Goal: Transaction & Acquisition: Subscribe to service/newsletter

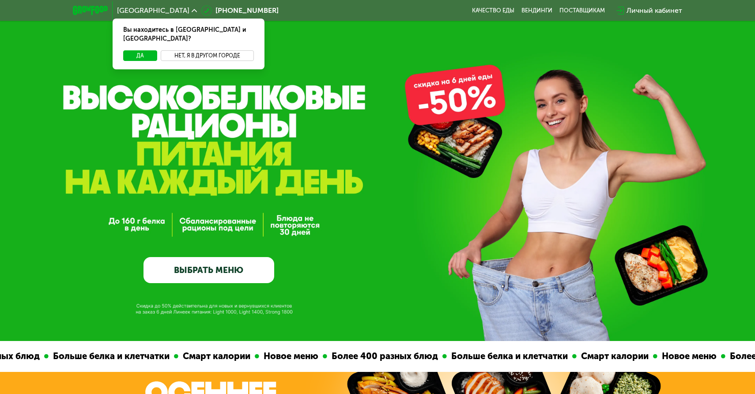
click at [198, 50] on button "Нет, я в другом городе" at bounding box center [207, 55] width 93 height 11
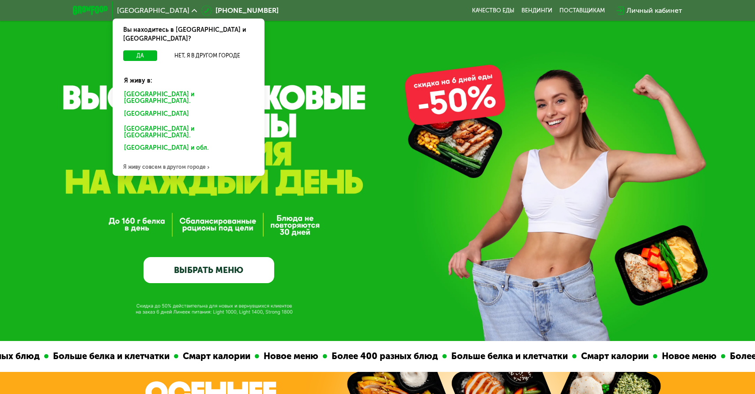
click at [394, 113] on div "GrowFood — доставка правильного питания ВЫБРАТЬ МЕНЮ" at bounding box center [377, 170] width 755 height 341
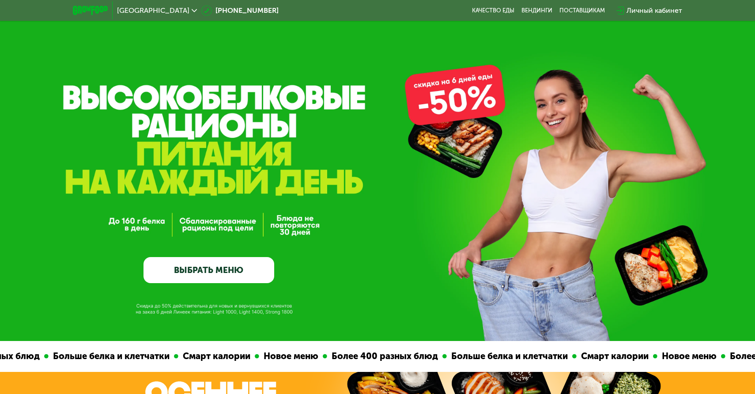
click at [152, 8] on div "Москва" at bounding box center [157, 11] width 89 height 16
click at [192, 10] on use at bounding box center [194, 10] width 5 height 3
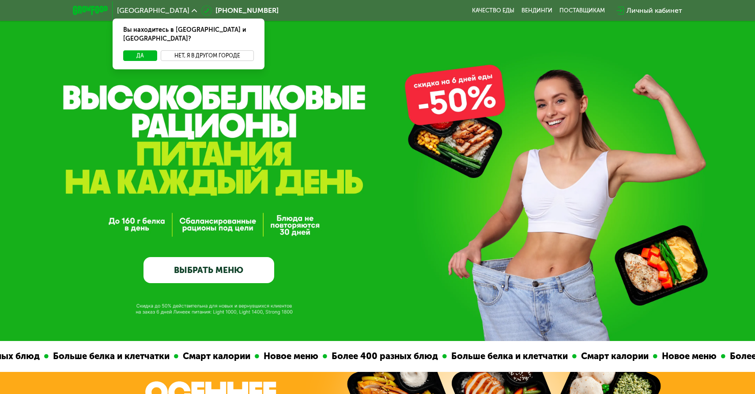
click at [187, 50] on button "Нет, я в другом городе" at bounding box center [207, 55] width 93 height 11
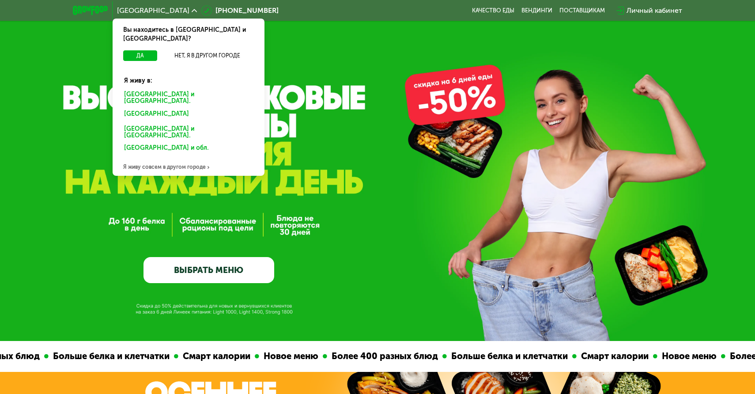
click at [159, 89] on div "Санкт-Петербурге и обл." at bounding box center [188, 98] width 141 height 19
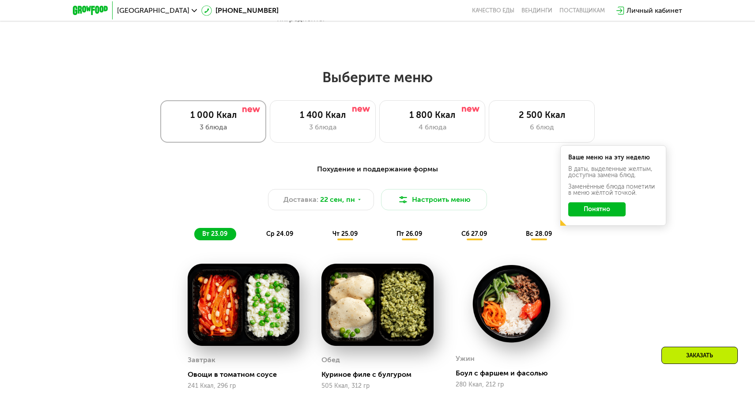
scroll to position [627, 0]
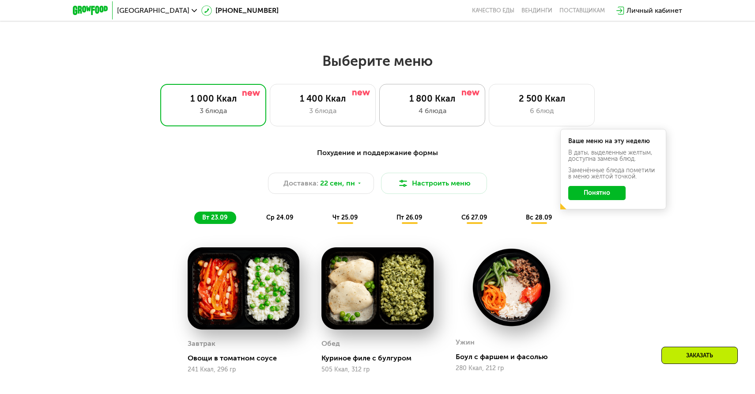
click at [418, 109] on div "4 блюда" at bounding box center [431, 110] width 87 height 11
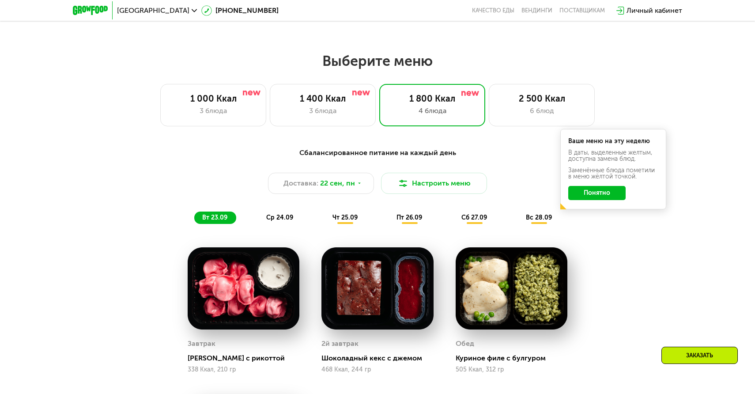
click at [590, 193] on button "Понятно" at bounding box center [596, 193] width 57 height 14
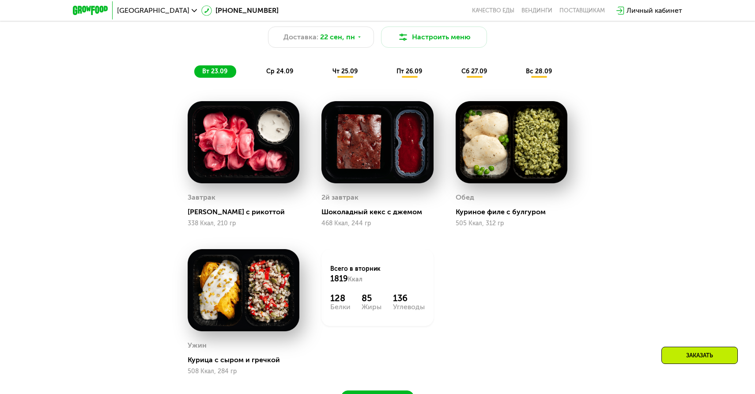
scroll to position [719, 0]
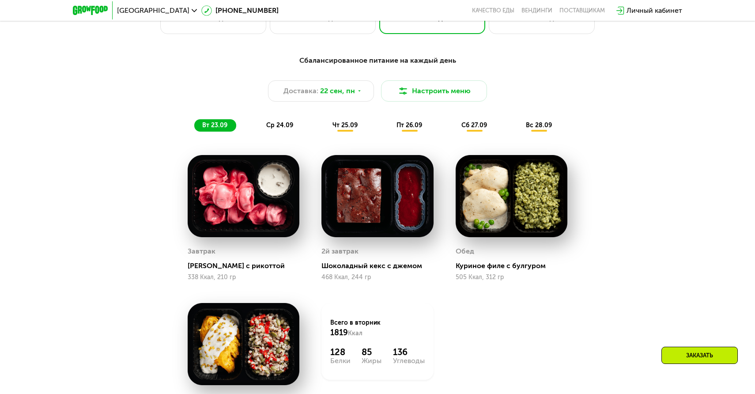
click at [287, 122] on span "ср 24.09" at bounding box center [279, 125] width 27 height 8
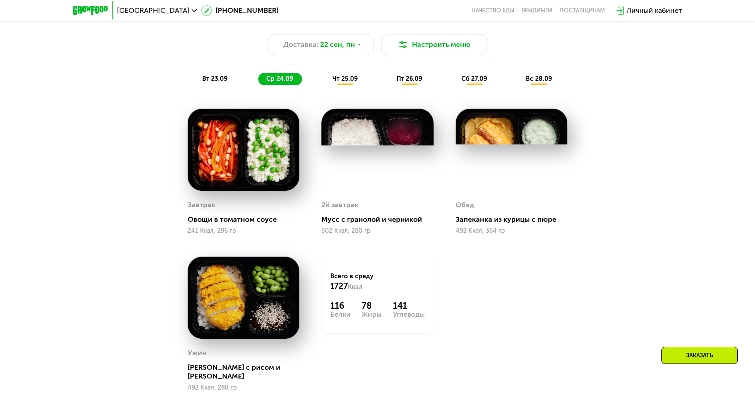
scroll to position [767, 0]
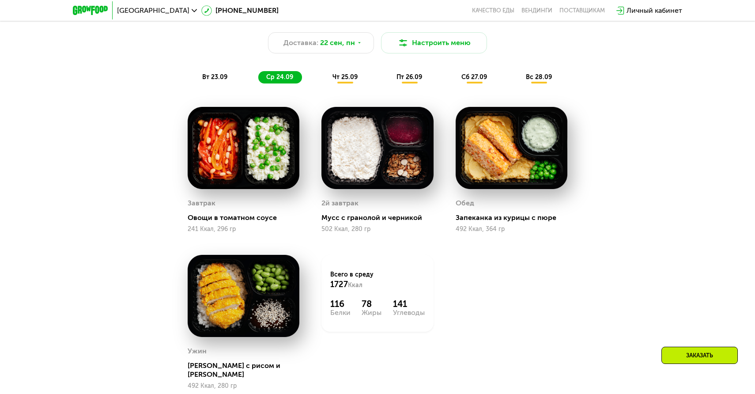
click at [355, 74] on span "чт 25.09" at bounding box center [344, 77] width 25 height 8
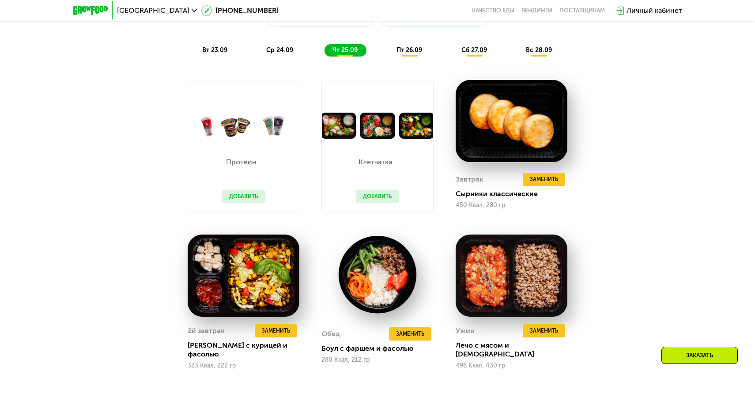
scroll to position [793, 0]
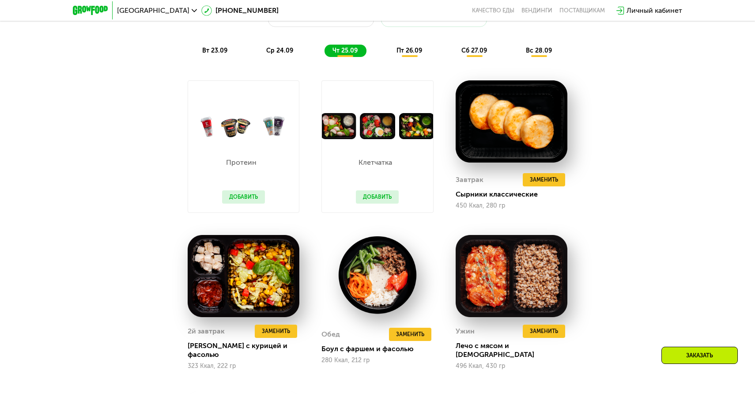
click at [361, 193] on button "Добавить" at bounding box center [377, 196] width 43 height 13
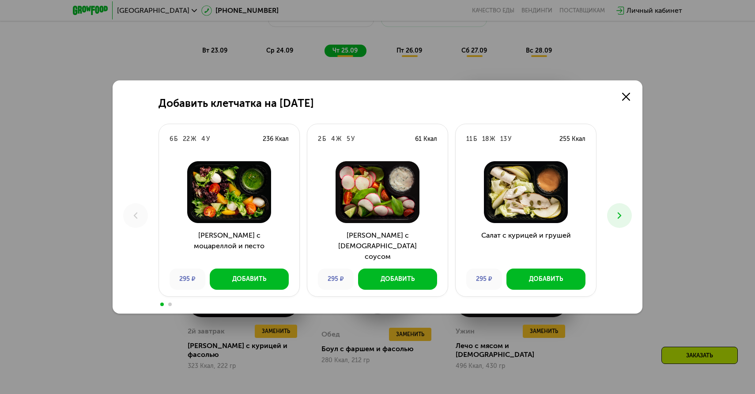
click at [396, 188] on img at bounding box center [377, 192] width 126 height 62
click at [619, 215] on icon at bounding box center [619, 215] width 11 height 11
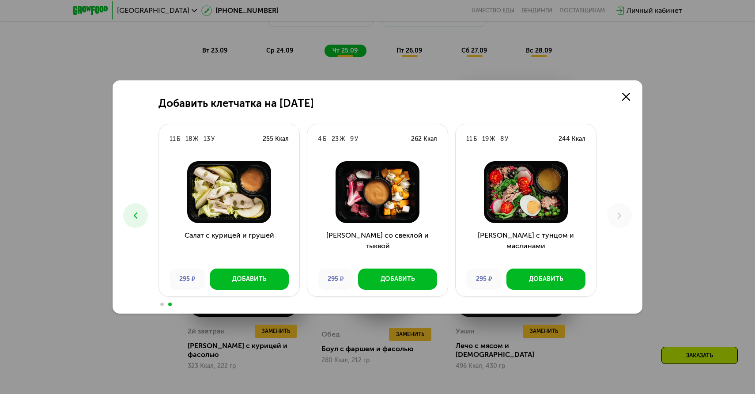
click at [129, 214] on button at bounding box center [135, 215] width 25 height 25
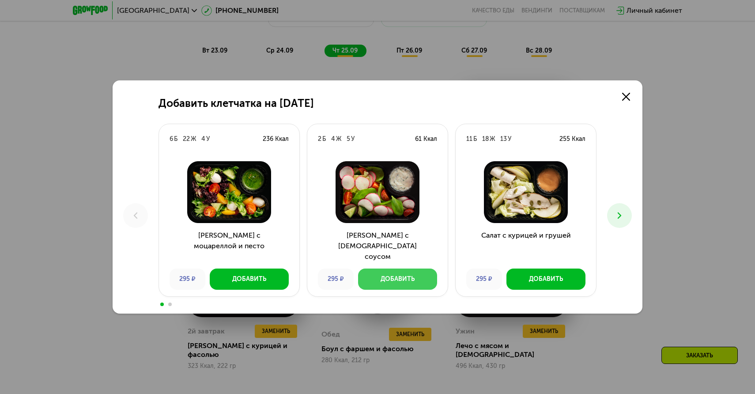
click at [394, 282] on div "Добавить" at bounding box center [397, 278] width 34 height 9
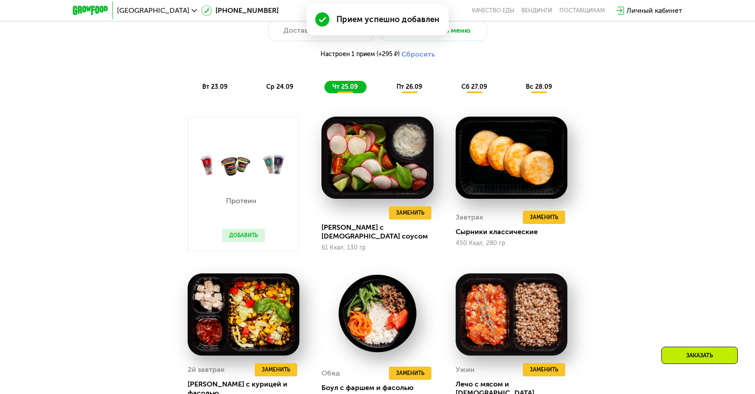
scroll to position [778, 0]
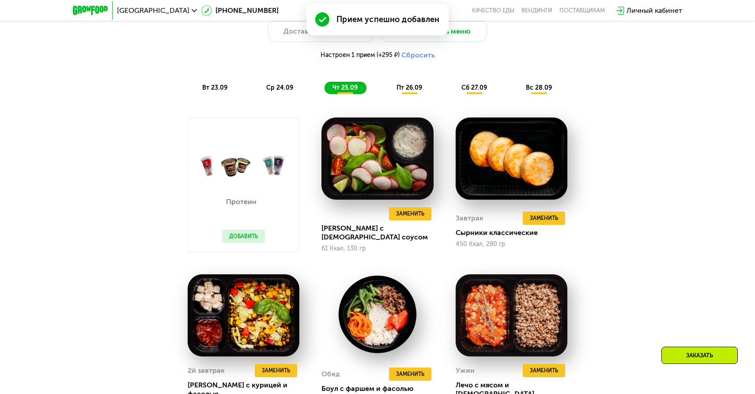
click at [242, 229] on button "Добавить" at bounding box center [243, 235] width 43 height 13
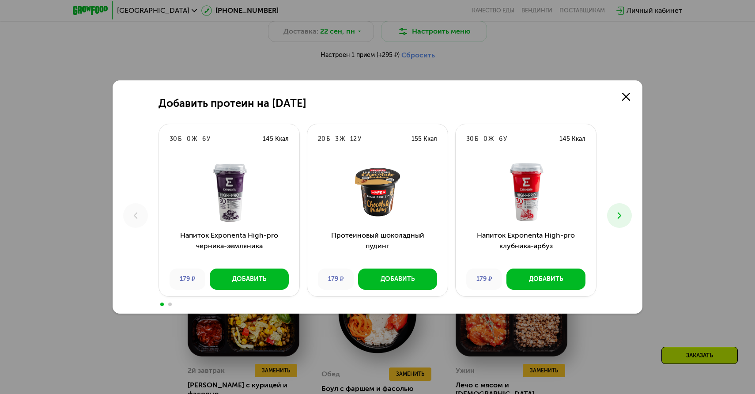
click at [612, 216] on button at bounding box center [619, 215] width 25 height 25
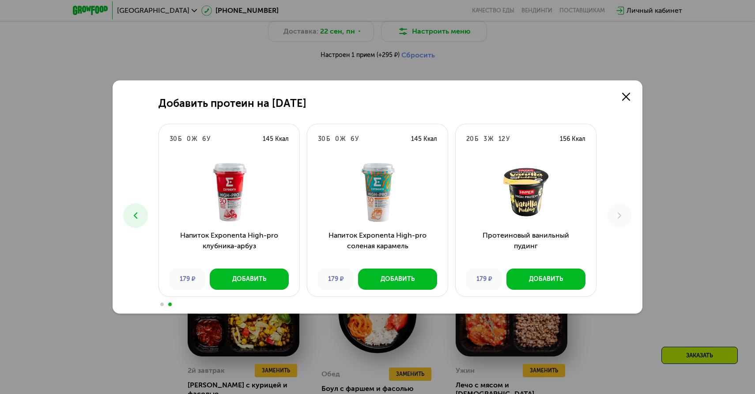
click at [143, 218] on button at bounding box center [135, 215] width 25 height 25
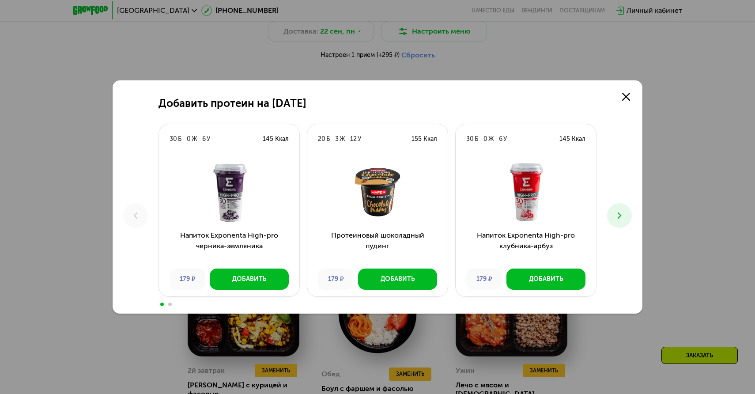
click at [325, 282] on div "179 ₽" at bounding box center [336, 278] width 36 height 21
click at [333, 282] on div "179 ₽" at bounding box center [336, 278] width 36 height 21
click at [333, 280] on div "179 ₽" at bounding box center [336, 278] width 36 height 21
click at [249, 278] on div "Добавить" at bounding box center [249, 278] width 34 height 9
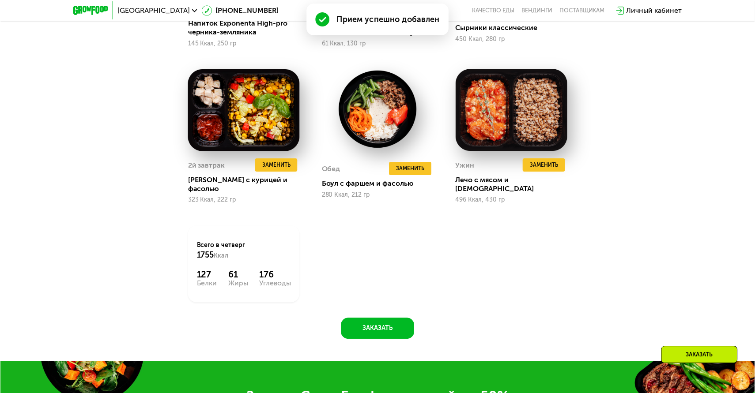
scroll to position [976, 0]
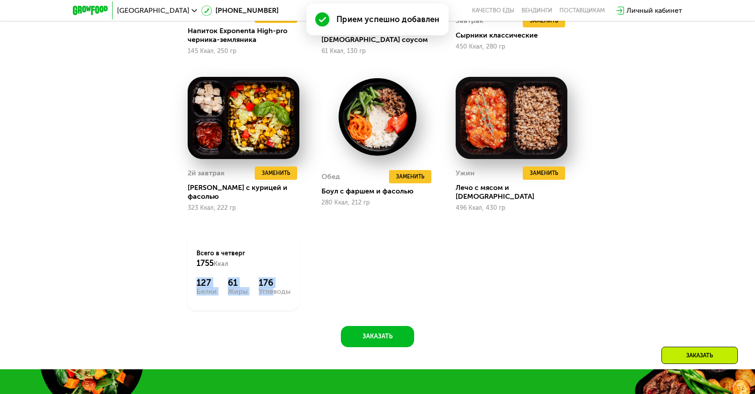
drag, startPoint x: 196, startPoint y: 273, endPoint x: 271, endPoint y: 280, distance: 74.9
click at [271, 280] on div "127 Белки 61 Жиры 176 Углеводы" at bounding box center [243, 286] width 94 height 18
click at [269, 288] on div "Углеводы" at bounding box center [275, 291] width 32 height 7
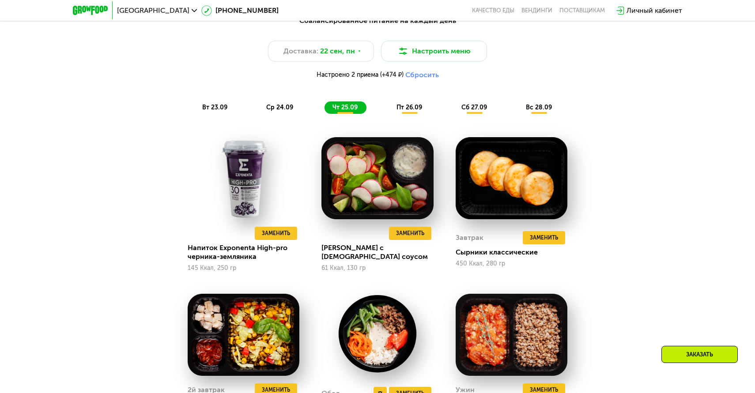
scroll to position [711, 0]
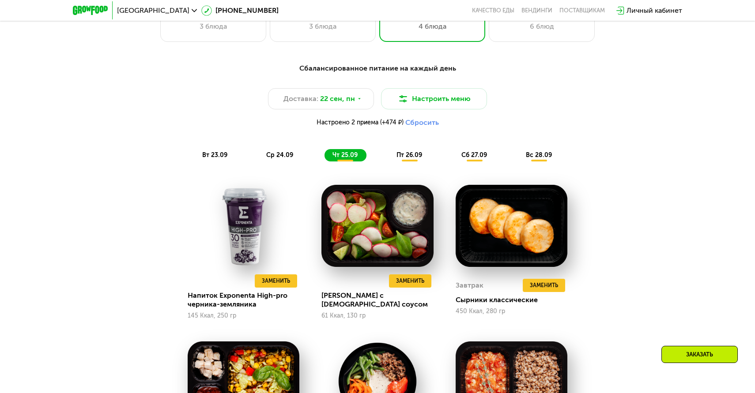
click at [419, 127] on div "Доставка: 22 сен, пн Настроить меню Настроено 2 приема (+474 ₽) Сбросить" at bounding box center [377, 109] width 522 height 43
click at [419, 121] on button "Сбросить" at bounding box center [422, 122] width 34 height 9
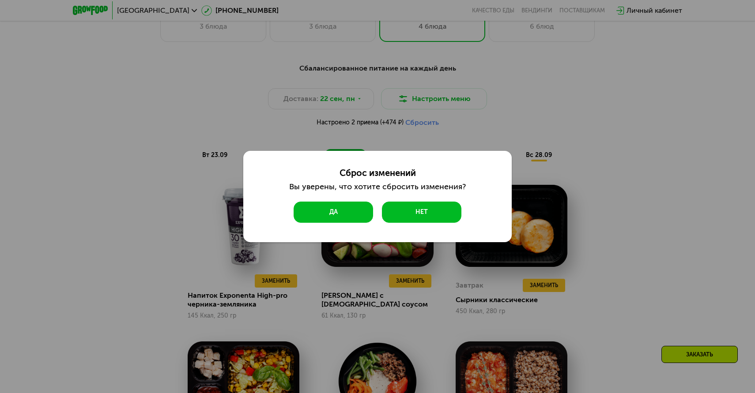
click at [347, 204] on button "Да" at bounding box center [332, 212] width 79 height 21
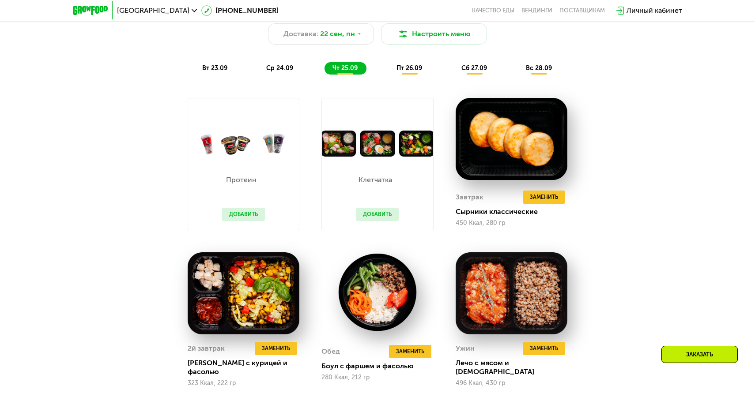
scroll to position [725, 0]
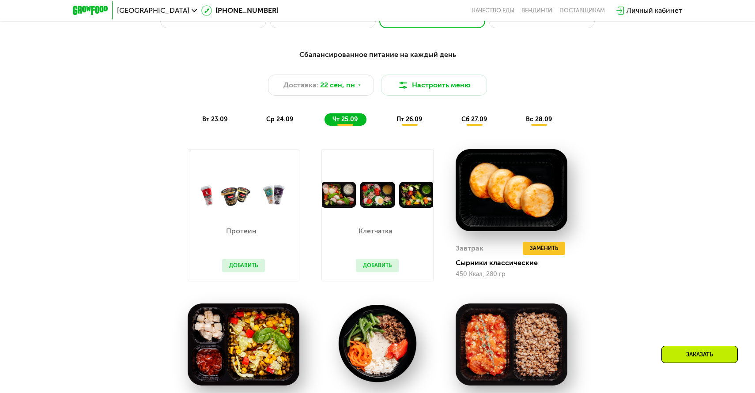
click at [392, 129] on div "Сбалансированное питание на каждый день Доставка: 22 сен, пн Настроить меню вт …" at bounding box center [377, 87] width 533 height 87
click at [402, 116] on span "пт 26.09" at bounding box center [409, 120] width 26 height 8
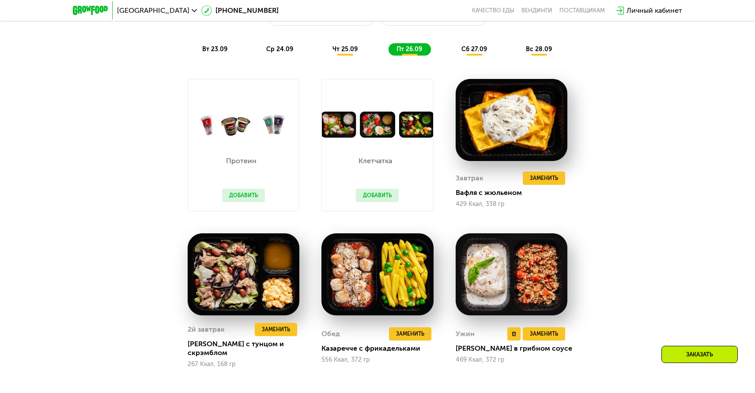
scroll to position [786, 0]
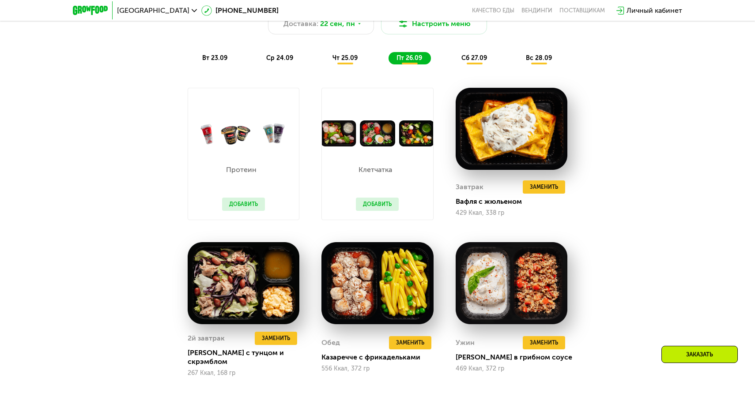
click at [288, 64] on div "Сбалансированное питание на каждый день Доставка: 22 сен, пн Настроить меню вт …" at bounding box center [377, 26] width 533 height 87
click at [287, 61] on span "ср 24.09" at bounding box center [279, 58] width 27 height 8
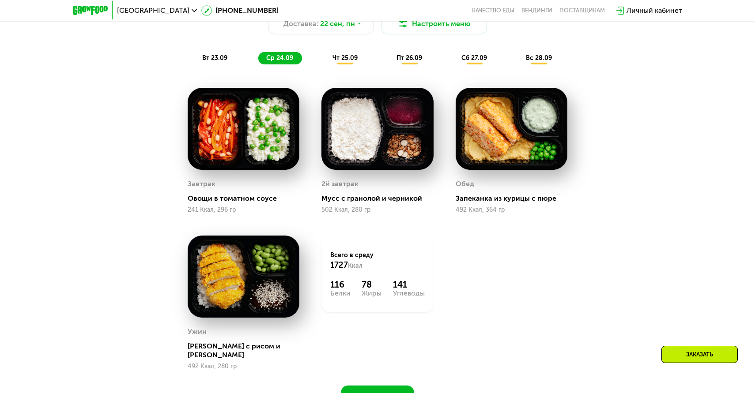
click at [402, 62] on div "пт 26.09" at bounding box center [409, 58] width 42 height 12
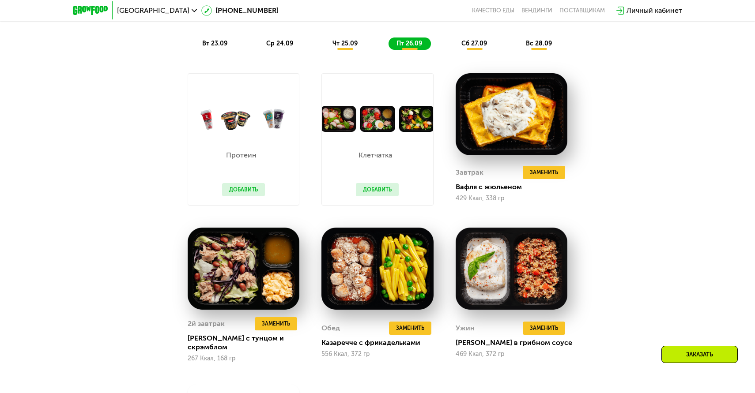
scroll to position [797, 0]
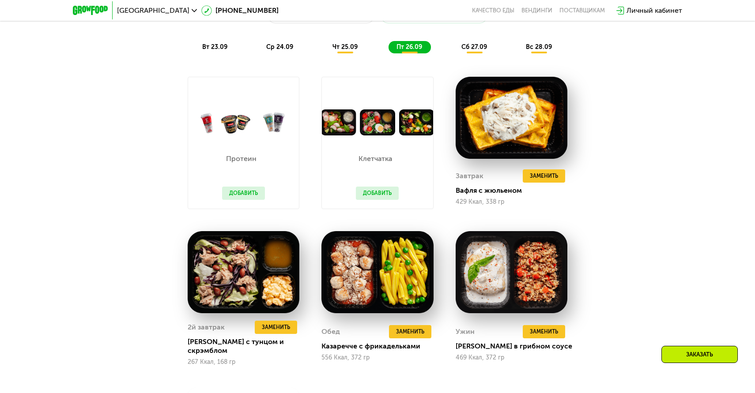
click at [471, 53] on div "Сбалансированное питание на каждый день Доставка: 22 сен, пн Настроить меню вт …" at bounding box center [377, 15] width 533 height 87
click at [471, 49] on span "сб 27.09" at bounding box center [474, 47] width 26 height 8
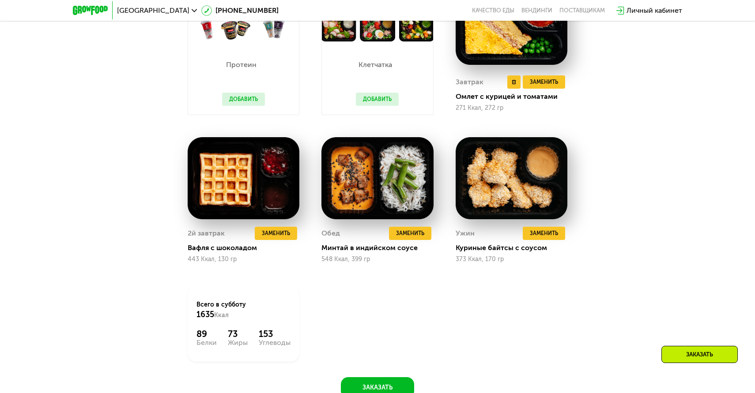
scroll to position [896, 0]
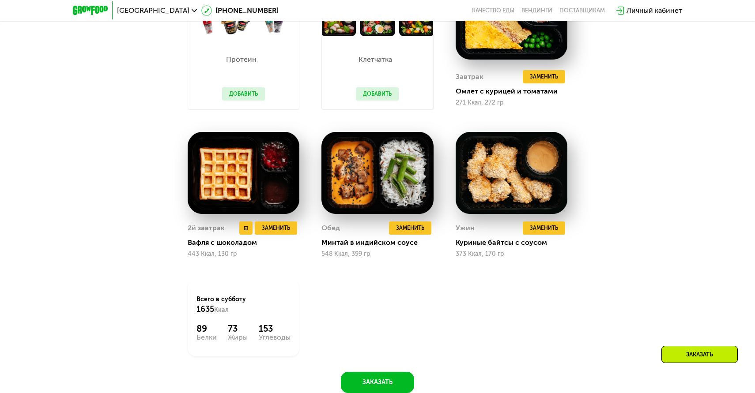
click at [252, 181] on img at bounding box center [244, 173] width 112 height 82
click at [209, 226] on div "2й завтрак" at bounding box center [206, 228] width 37 height 13
click at [196, 246] on div "Вафля с шоколадом" at bounding box center [247, 242] width 119 height 9
click at [226, 183] on img at bounding box center [244, 173] width 112 height 82
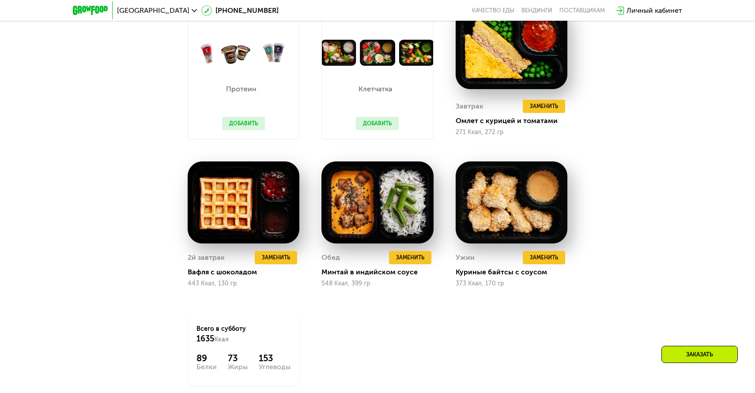
scroll to position [867, 0]
click at [246, 259] on icon at bounding box center [246, 257] width 4 height 4
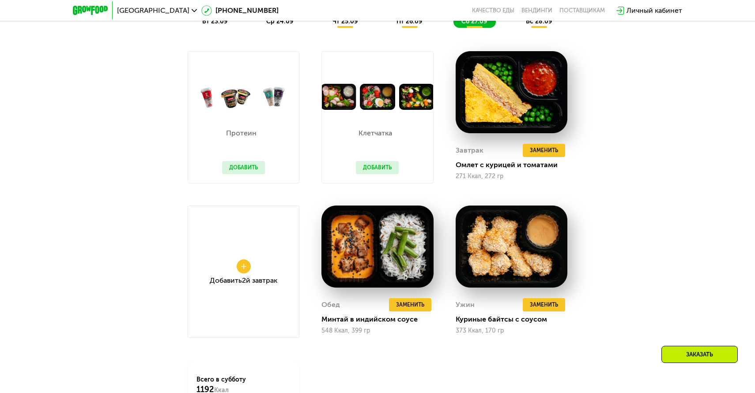
scroll to position [845, 0]
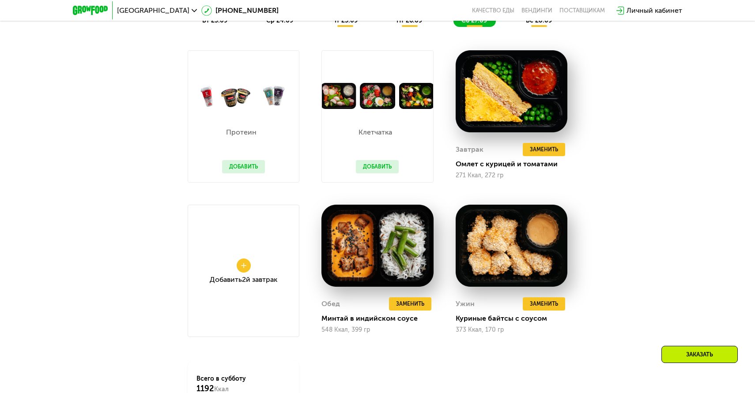
click at [200, 263] on div "Добавить 2й завтрак" at bounding box center [244, 271] width 112 height 132
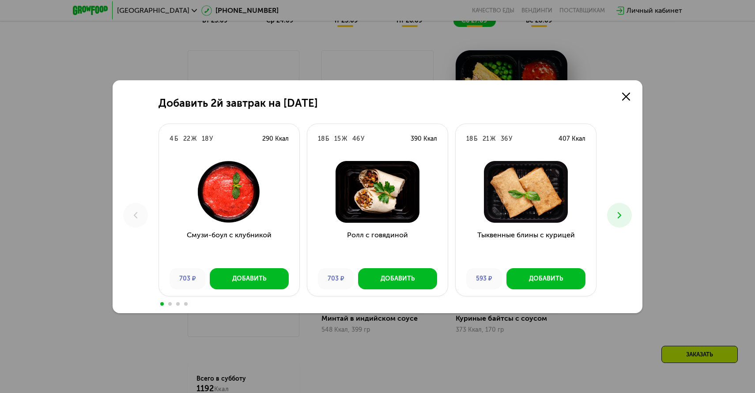
click at [618, 215] on icon at bounding box center [619, 215] width 11 height 11
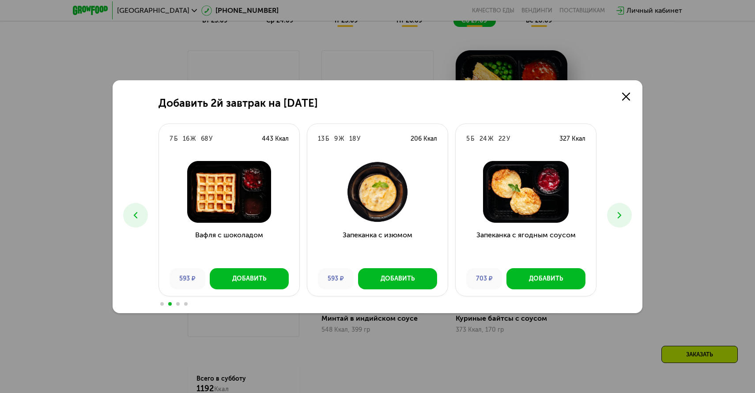
click at [146, 204] on div "Добавить 2й завтрак на 27 сентября 4 Б 22 Ж 18 У 290 Ккал Смузи-боул с клубнико…" at bounding box center [378, 196] width 530 height 233
click at [142, 213] on button at bounding box center [135, 215] width 25 height 25
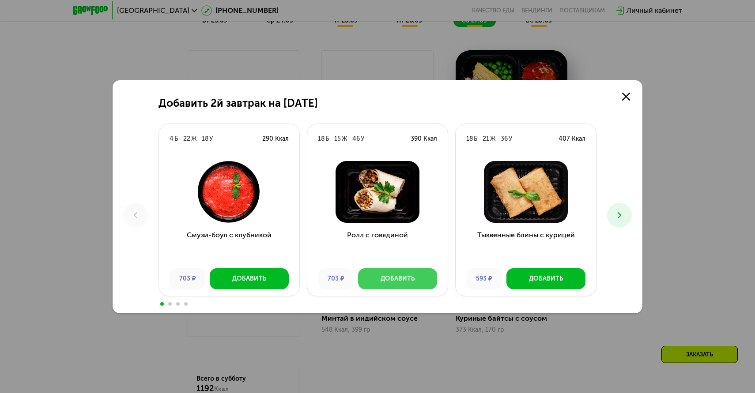
click at [386, 278] on div "Добавить" at bounding box center [397, 278] width 34 height 9
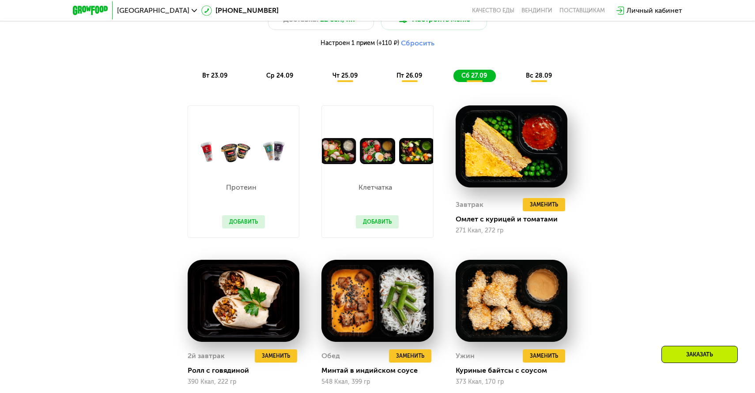
scroll to position [788, 0]
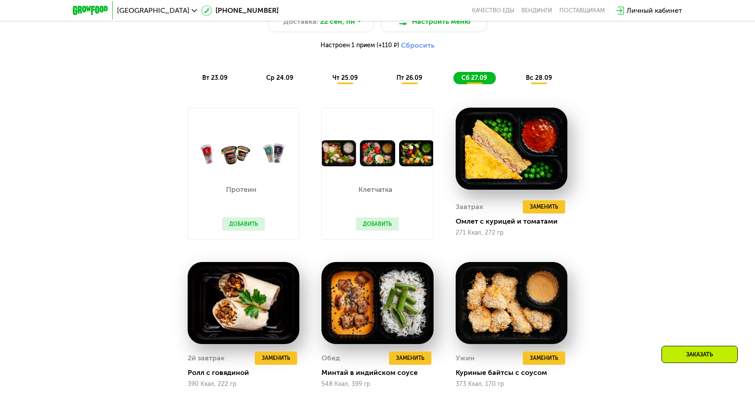
click at [539, 80] on span "вс 28.09" at bounding box center [539, 78] width 26 height 8
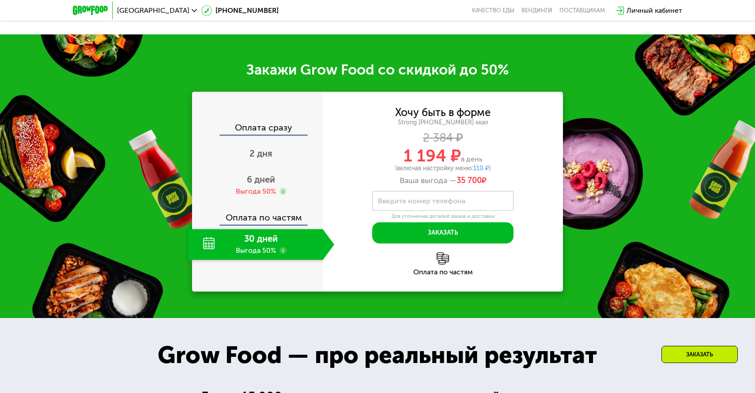
scroll to position [1299, 0]
click at [247, 214] on div "Оплата по частям" at bounding box center [258, 214] width 130 height 20
click at [254, 191] on div "Выгода 50%" at bounding box center [256, 192] width 40 height 10
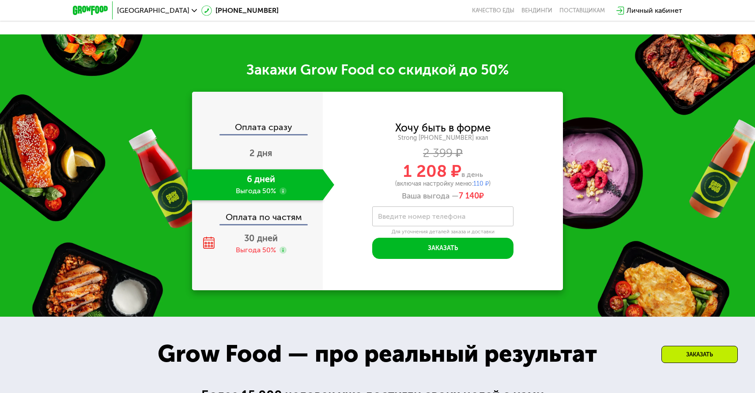
click at [250, 223] on div "Оплата по частям" at bounding box center [258, 214] width 130 height 20
click at [245, 234] on span "30 дней" at bounding box center [261, 238] width 34 height 11
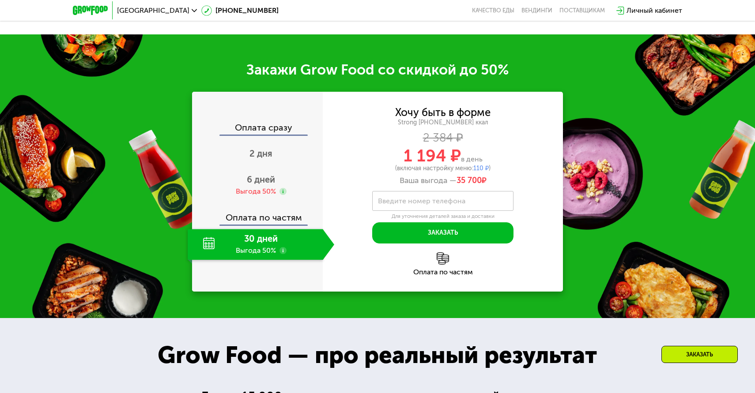
click at [245, 240] on div "30 дней Выгода 50%" at bounding box center [255, 244] width 135 height 31
click at [258, 197] on div "6 дней Выгода 50%" at bounding box center [261, 185] width 146 height 31
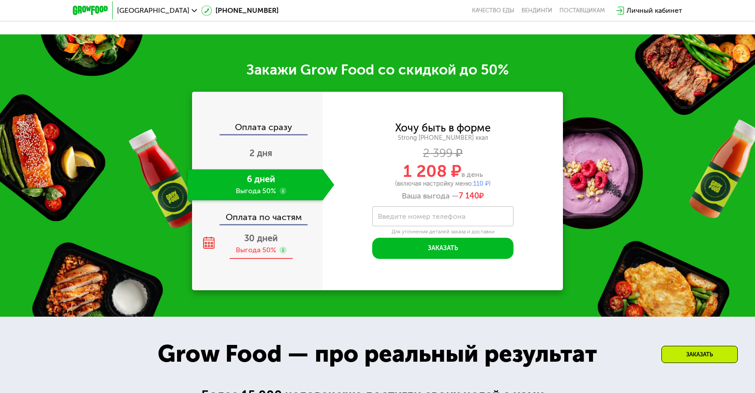
click at [228, 245] on div "30 дней Выгода 50%" at bounding box center [261, 244] width 146 height 31
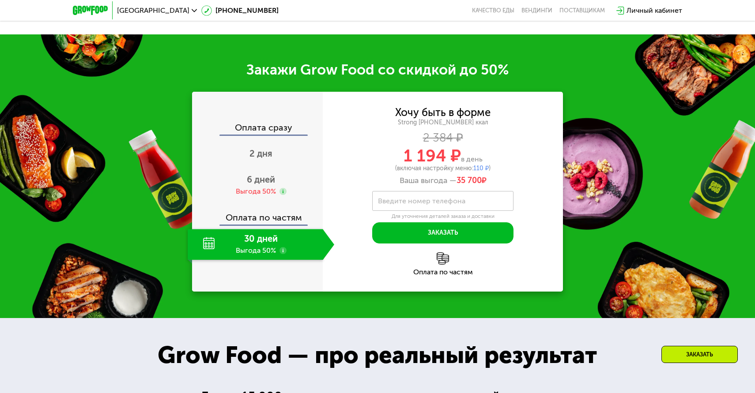
click at [483, 109] on div "Хочу быть в форме" at bounding box center [442, 113] width 95 height 10
drag, startPoint x: 522, startPoint y: 148, endPoint x: 518, endPoint y: 148, distance: 4.9
click at [522, 148] on div "1 194 ₽ в день" at bounding box center [443, 155] width 240 height 17
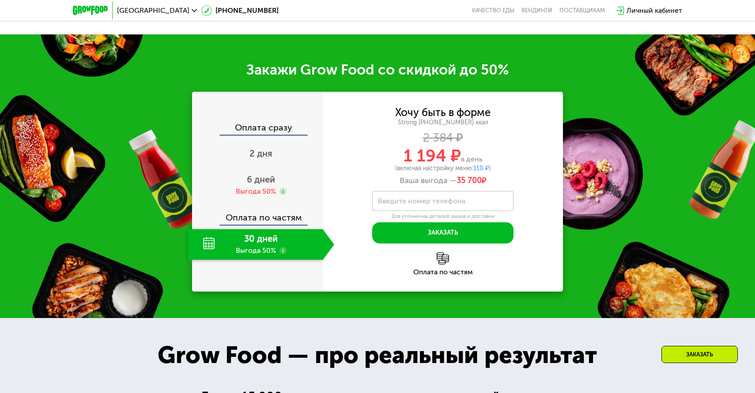
click at [428, 203] on label "Введите номер телефона" at bounding box center [421, 201] width 87 height 5
click at [428, 203] on input "Введите номер телефона" at bounding box center [442, 201] width 141 height 20
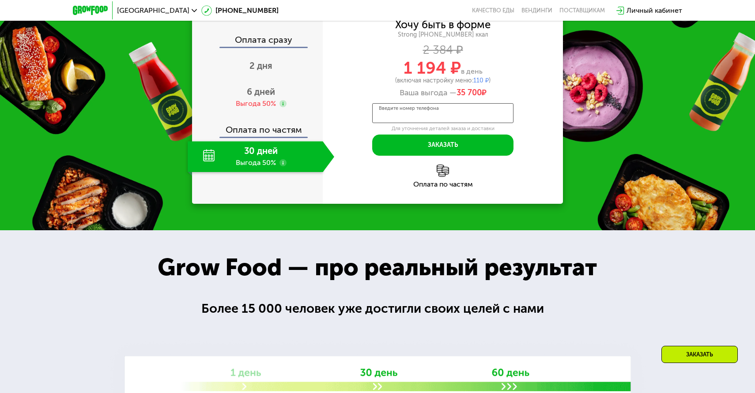
scroll to position [1296, 0]
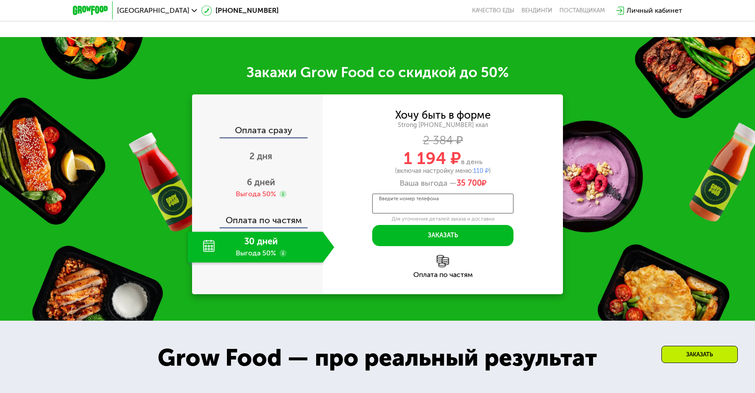
click at [433, 209] on input "Введите номер телефона" at bounding box center [442, 204] width 141 height 20
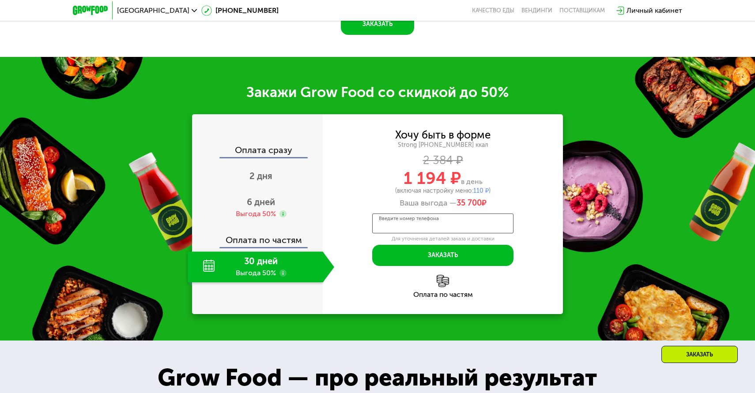
scroll to position [1263, 0]
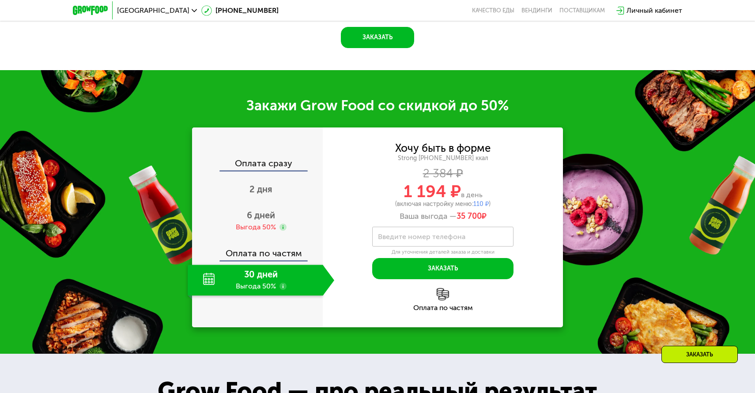
click at [633, 11] on div "Личный кабинет" at bounding box center [654, 10] width 56 height 11
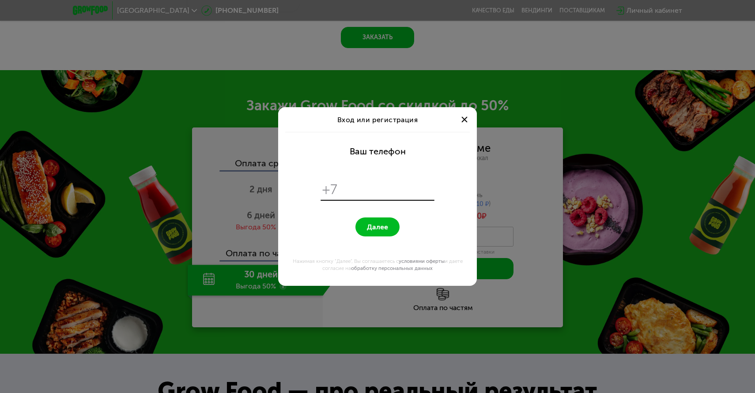
scroll to position [0, 0]
type input "**********"
click at [377, 227] on button "Далее" at bounding box center [377, 227] width 44 height 19
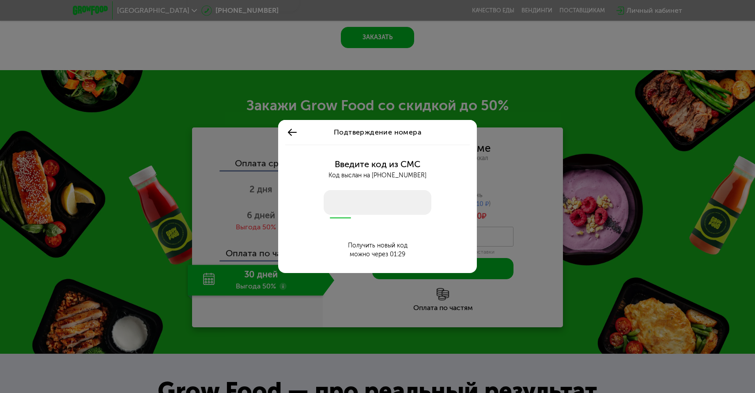
click at [341, 194] on input "number" at bounding box center [377, 202] width 108 height 25
type input "****"
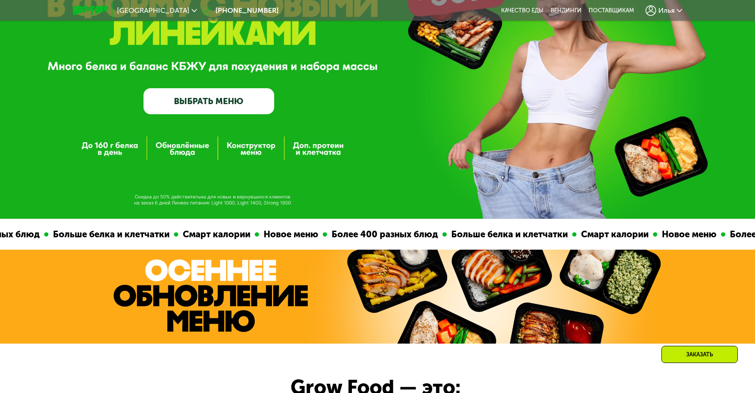
scroll to position [94, 0]
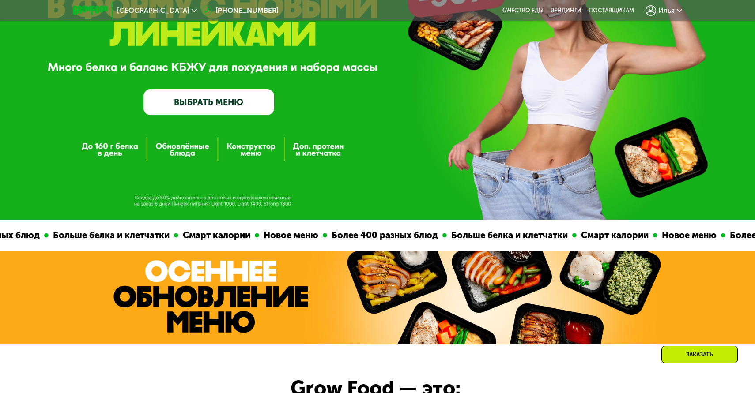
click at [672, 11] on span "Илья" at bounding box center [666, 10] width 16 height 7
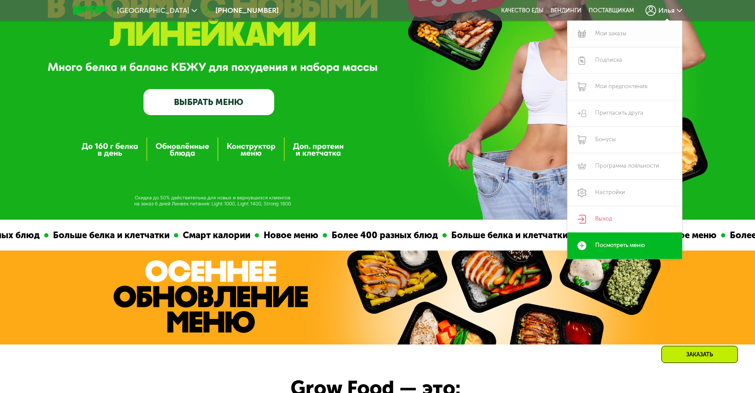
click at [632, 26] on link "Мои заказы" at bounding box center [624, 34] width 115 height 26
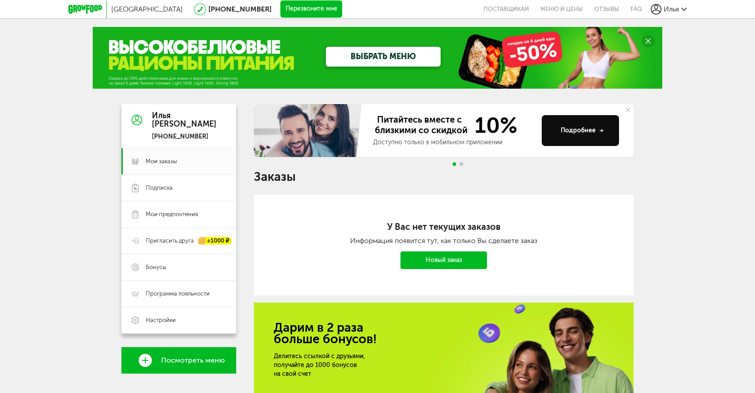
scroll to position [62, 0]
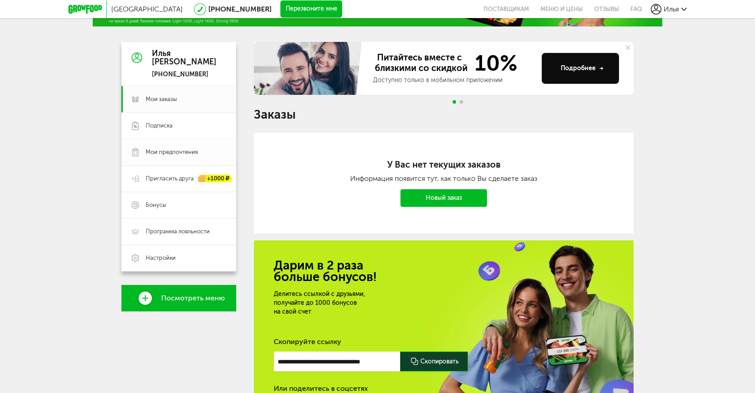
click at [152, 164] on link "Мои предпочтения" at bounding box center [178, 152] width 115 height 26
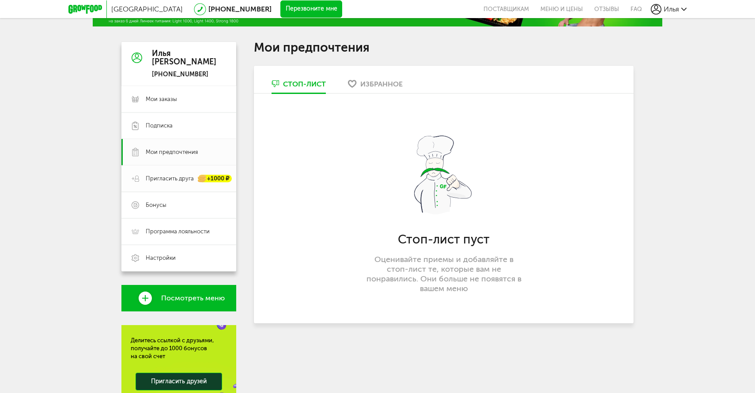
click at [147, 184] on link "Пригласить друга +1000 ₽" at bounding box center [178, 178] width 115 height 26
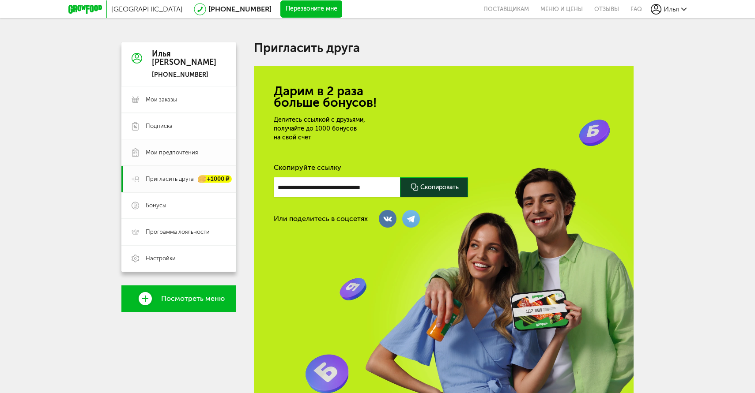
click at [157, 146] on link "Мои предпочтения" at bounding box center [178, 152] width 115 height 26
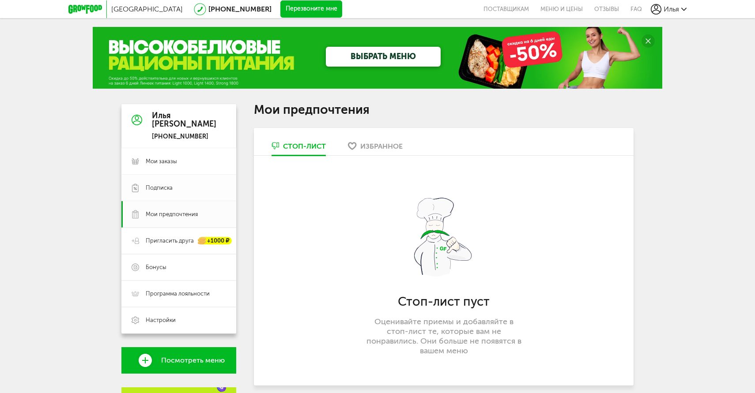
click at [150, 183] on link "Подписка" at bounding box center [178, 188] width 115 height 26
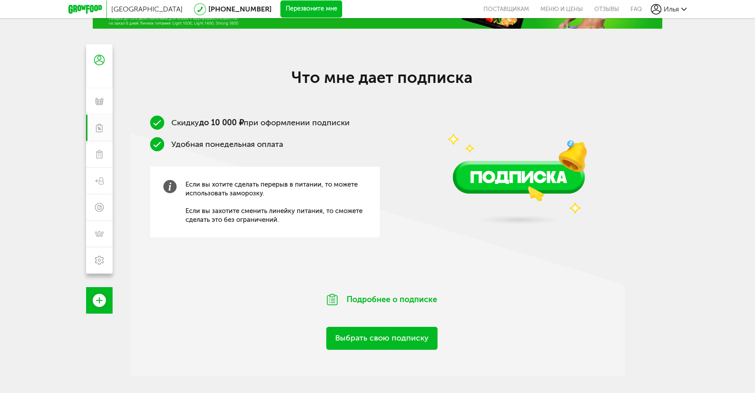
scroll to position [131, 0]
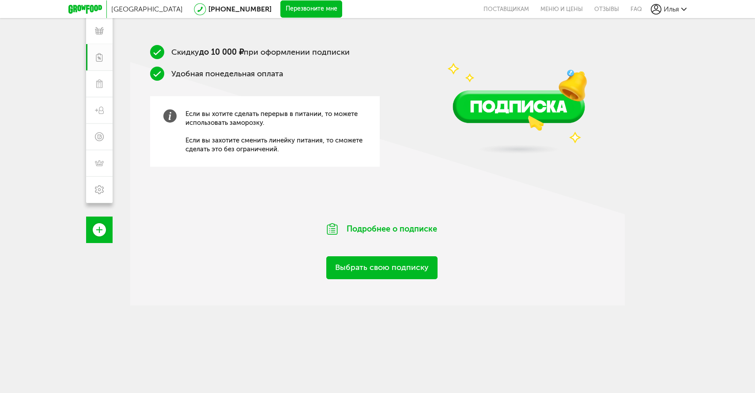
click at [370, 258] on link "Выбрать свою подписку" at bounding box center [381, 267] width 111 height 23
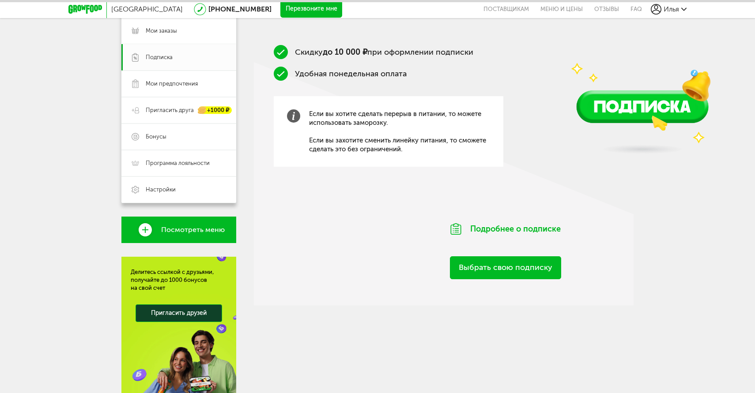
click at [369, 267] on div "Выбрать свою подписку" at bounding box center [505, 262] width 503 height 33
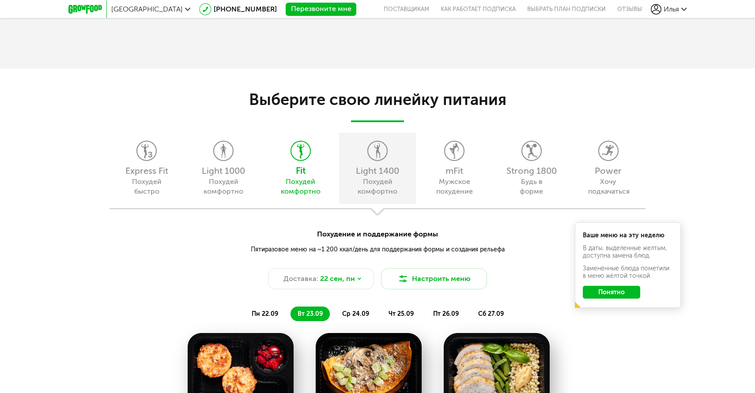
scroll to position [747, 0]
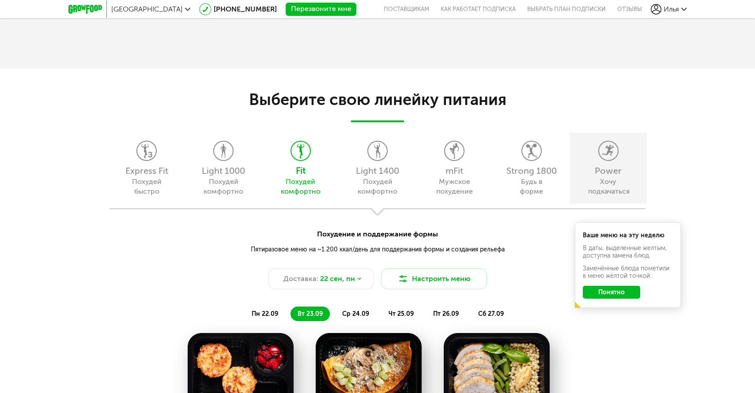
click at [589, 164] on div "Power Хочу подкачаться" at bounding box center [608, 168] width 77 height 71
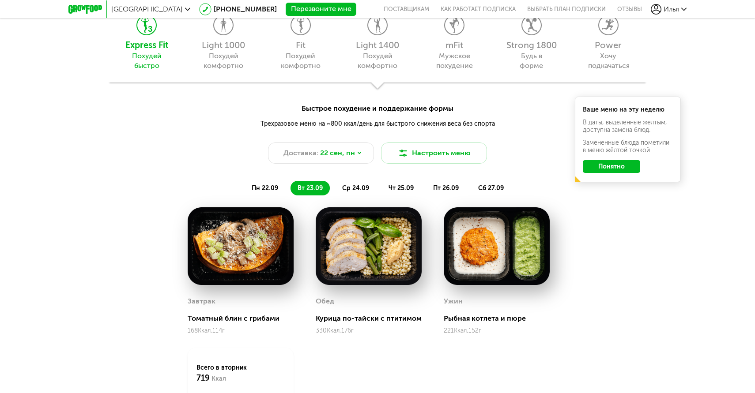
scroll to position [871, 0]
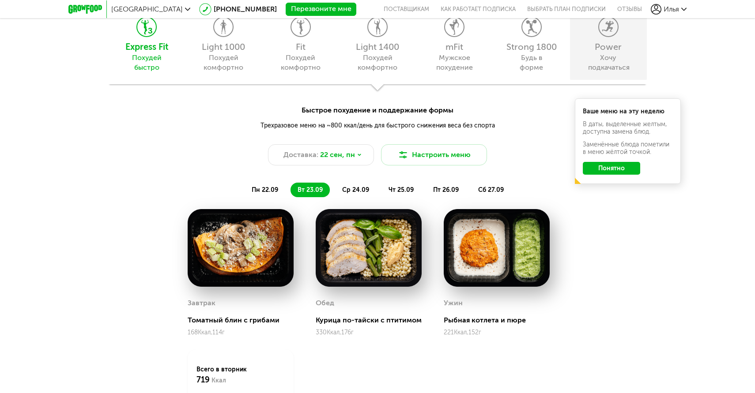
click at [599, 48] on div "Power" at bounding box center [608, 46] width 68 height 9
click at [601, 49] on div "Power" at bounding box center [608, 46] width 68 height 9
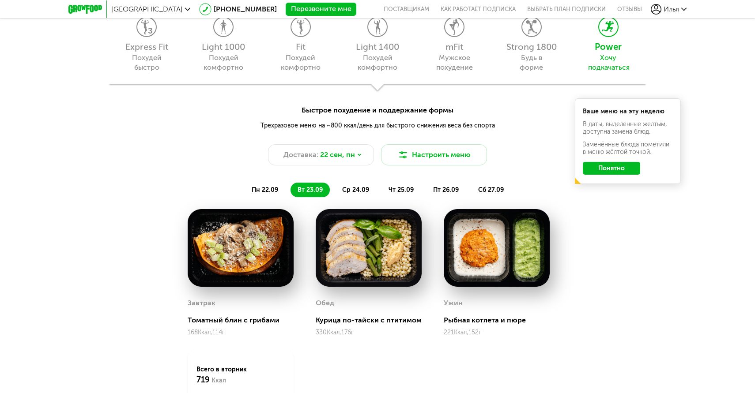
click at [597, 167] on button "Понятно" at bounding box center [610, 168] width 57 height 13
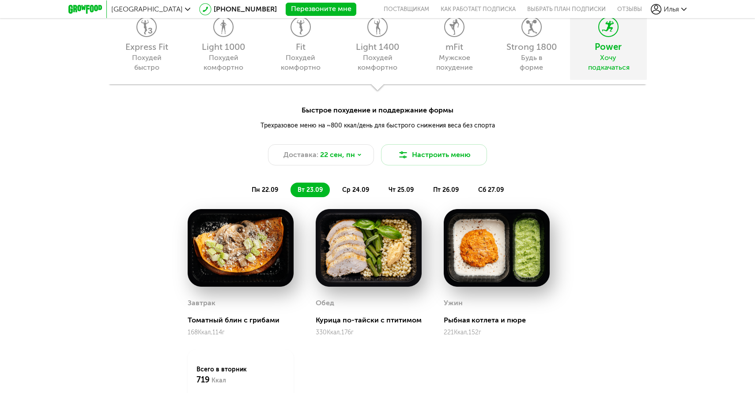
click at [607, 51] on div "Power" at bounding box center [608, 46] width 68 height 9
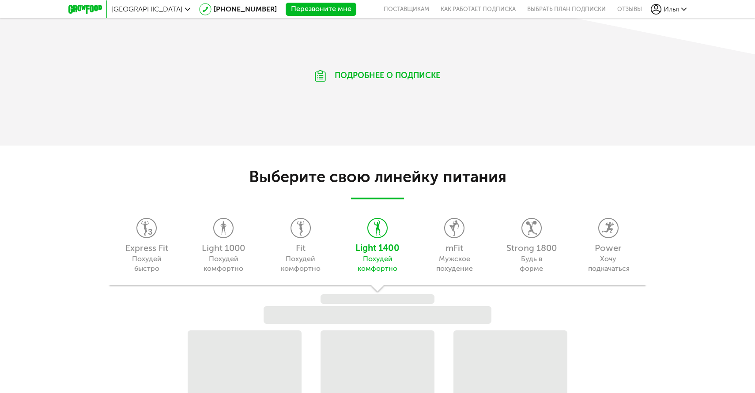
scroll to position [737, 0]
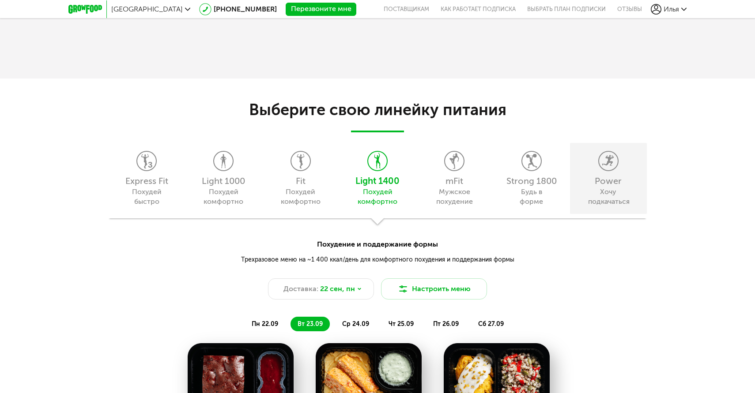
click at [606, 175] on div "Power Хочу подкачаться" at bounding box center [608, 178] width 77 height 71
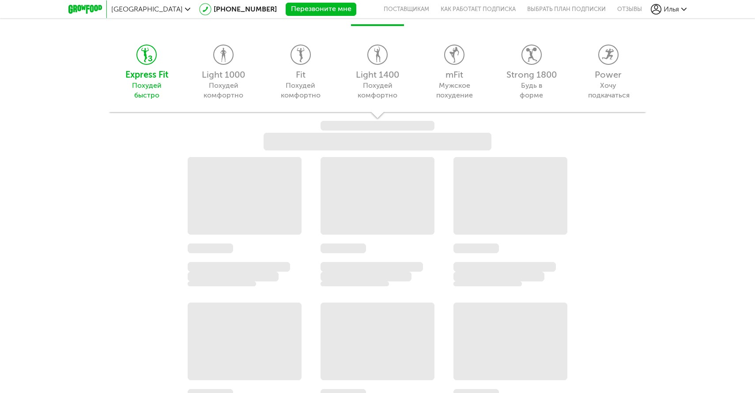
scroll to position [847, 0]
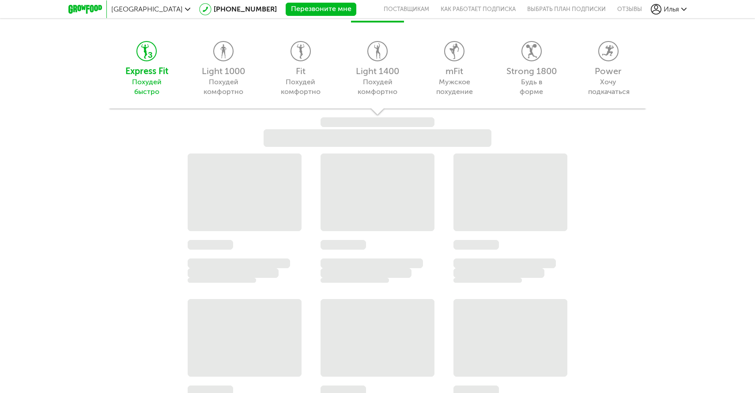
click at [597, 85] on div "Express Fit Похудей быстро Light 1000 Похудей комфортно Fit Похудей комфортно L…" at bounding box center [377, 68] width 538 height 82
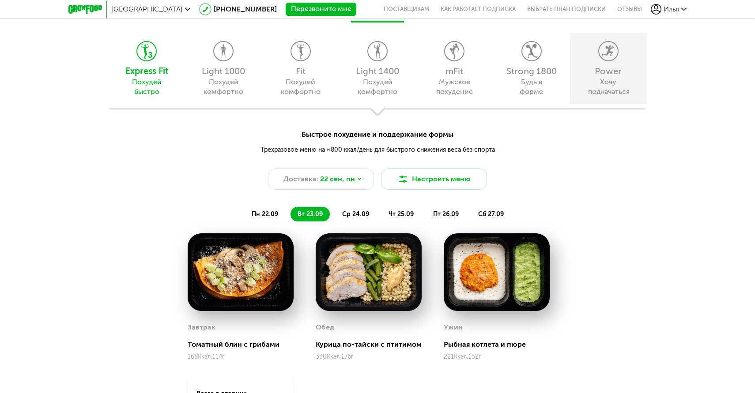
click at [600, 71] on div "Power" at bounding box center [608, 71] width 68 height 9
click at [604, 75] on div "Power" at bounding box center [608, 71] width 68 height 9
click at [602, 43] on icon at bounding box center [608, 50] width 19 height 19
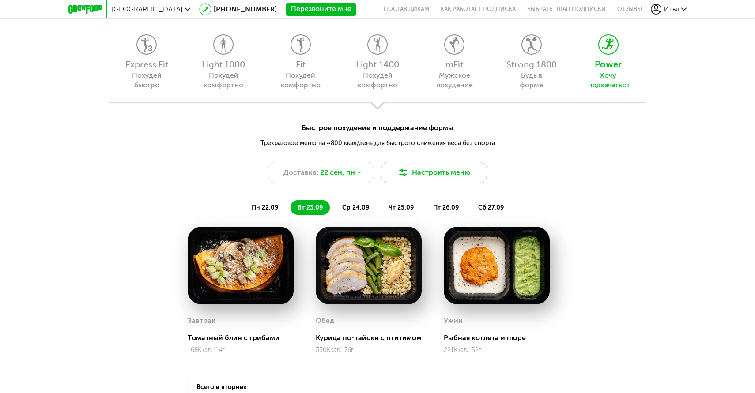
scroll to position [852, 0]
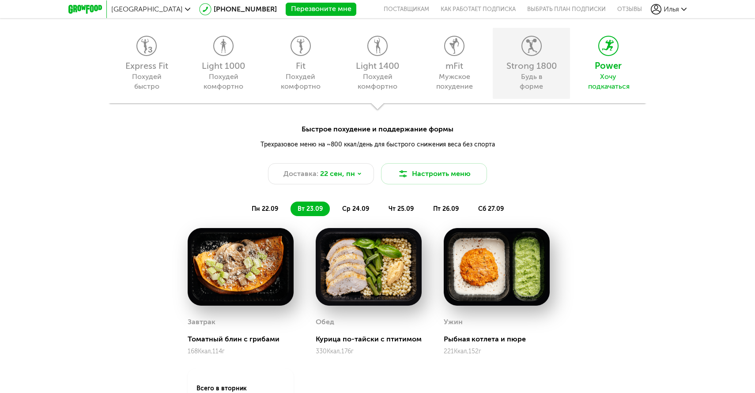
click at [526, 49] on icon at bounding box center [531, 45] width 19 height 19
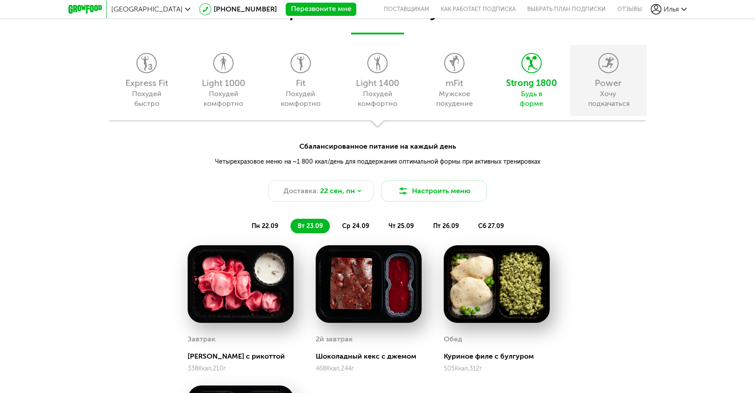
scroll to position [837, 0]
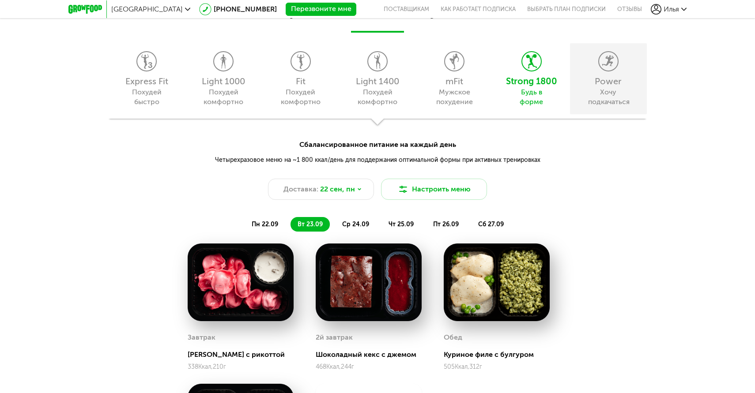
click at [600, 86] on div "Power" at bounding box center [608, 81] width 68 height 9
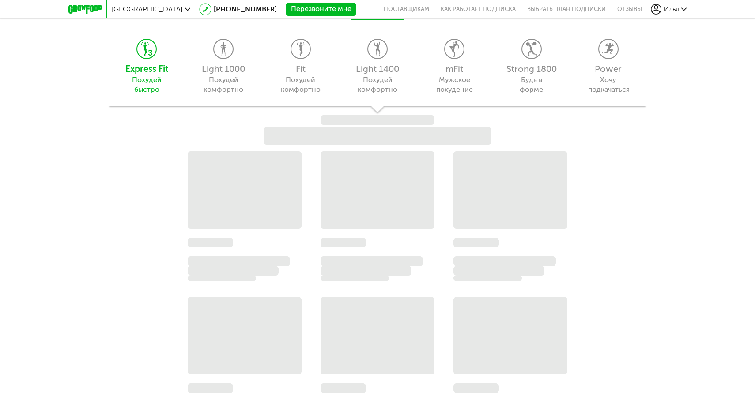
scroll to position [850, 0]
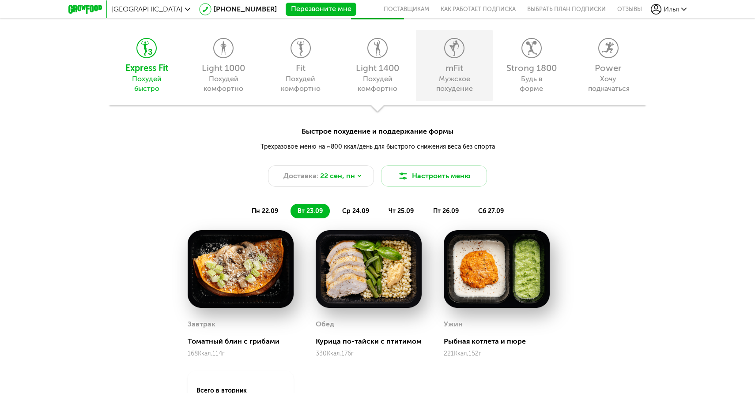
click at [462, 72] on div "mFit" at bounding box center [454, 68] width 68 height 9
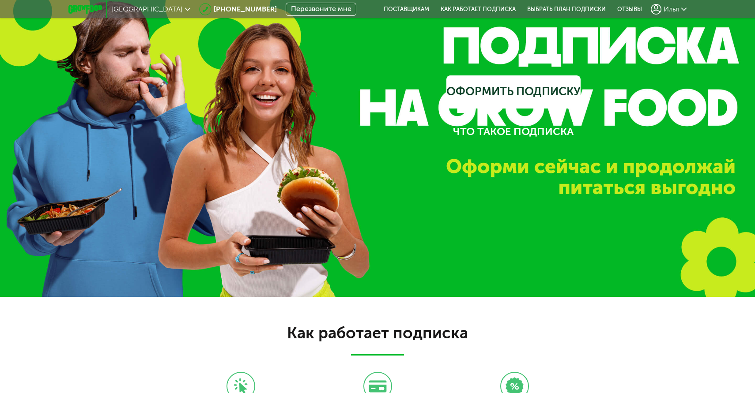
scroll to position [0, 0]
click at [460, 5] on link "Как работает подписка" at bounding box center [478, 9] width 86 height 18
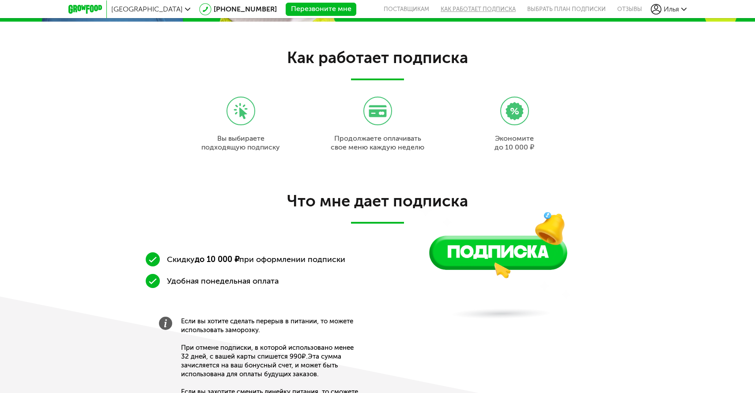
scroll to position [279, 0]
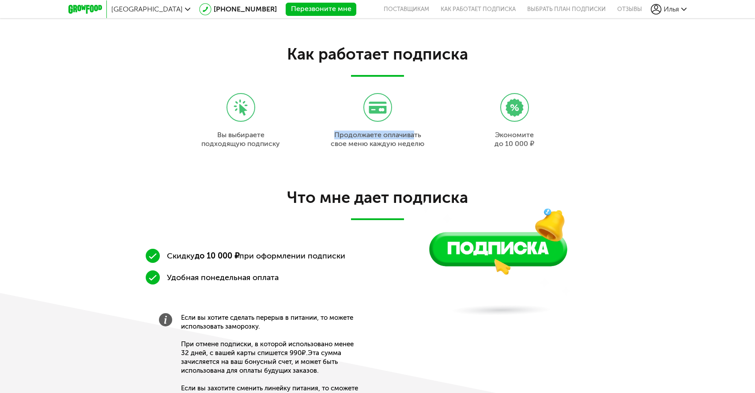
drag, startPoint x: 331, startPoint y: 130, endPoint x: 415, endPoint y: 136, distance: 84.5
click at [416, 136] on div "Продолжаете оплачивать свое меню каждую неделю" at bounding box center [377, 120] width 128 height 55
click at [415, 136] on div "Продолжаете оплачивать свое меню каждую неделю" at bounding box center [378, 140] width 94 height 18
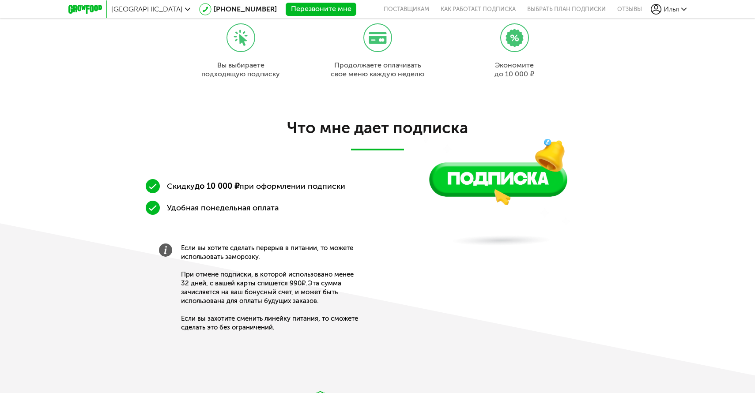
scroll to position [366, 0]
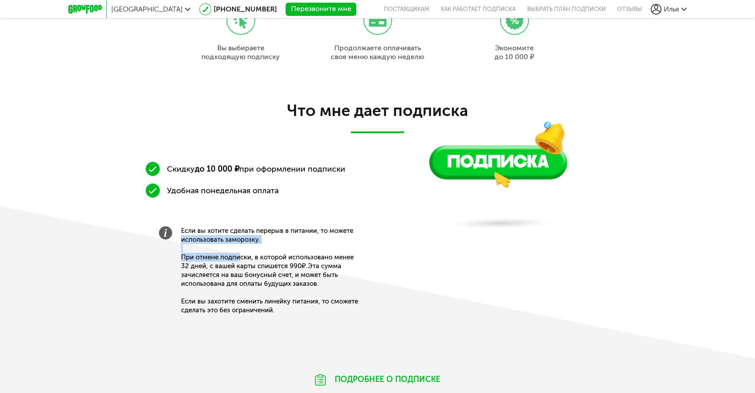
drag, startPoint x: 182, startPoint y: 237, endPoint x: 247, endPoint y: 257, distance: 68.4
click at [247, 257] on span "Если вы хотите сделать перерыв в питании, то можете использовать заморозку. При…" at bounding box center [271, 270] width 181 height 88
click at [250, 261] on span "Если вы хотите сделать перерыв в питании, то можете использовать заморозку. При…" at bounding box center [271, 270] width 181 height 88
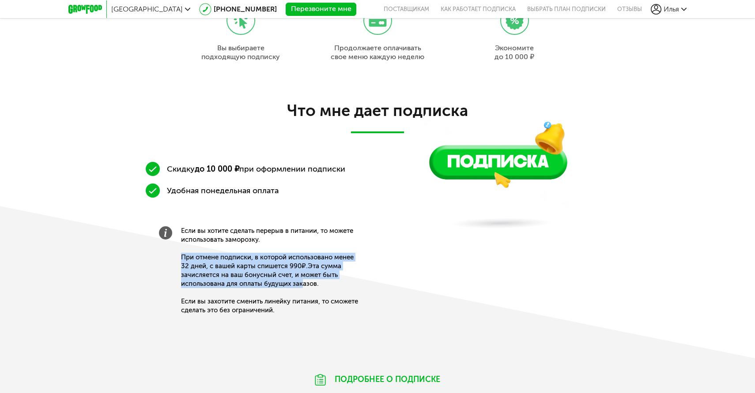
drag, startPoint x: 177, startPoint y: 261, endPoint x: 302, endPoint y: 284, distance: 127.5
click at [302, 284] on div "Если вы хотите сделать перерыв в питании, то можете использовать заморозку. При…" at bounding box center [260, 270] width 229 height 115
click at [302, 284] on span "Если вы хотите сделать перерыв в питании, то можете использовать заморозку. При…" at bounding box center [271, 270] width 181 height 88
drag, startPoint x: 314, startPoint y: 285, endPoint x: 167, endPoint y: 249, distance: 151.5
click at [167, 249] on div "Если вы хотите сделать перерыв в питании, то можете использовать заморозку. При…" at bounding box center [260, 270] width 229 height 115
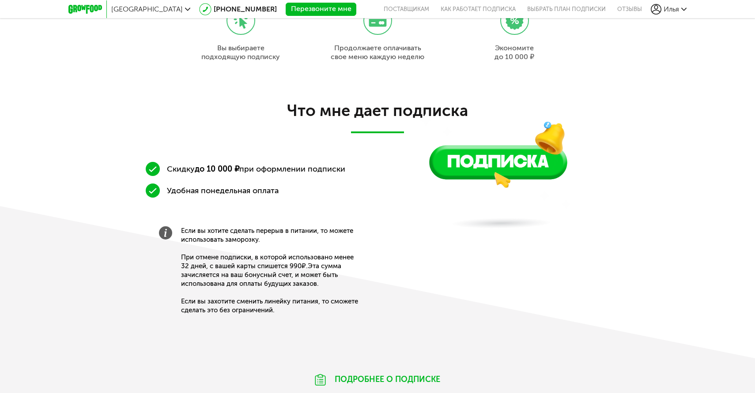
click at [206, 262] on span "Если вы хотите сделать перерыв в питании, то можете использовать заморозку. При…" at bounding box center [271, 270] width 181 height 88
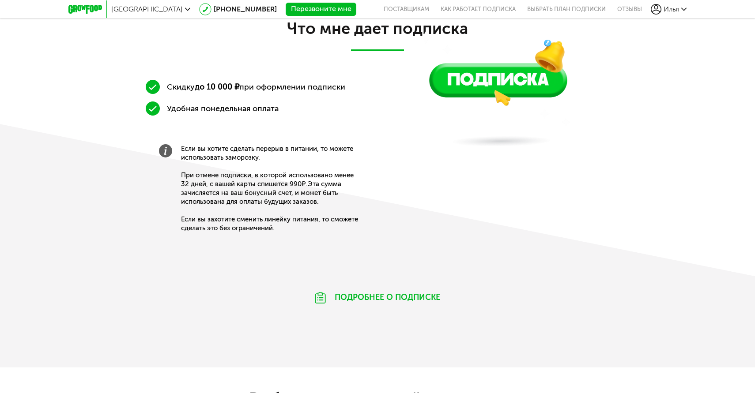
scroll to position [448, 0]
drag, startPoint x: 187, startPoint y: 215, endPoint x: 291, endPoint y: 219, distance: 104.7
click at [291, 219] on span "Если вы хотите сделать перерыв в питании, то можете использовать заморозку. При…" at bounding box center [271, 188] width 181 height 88
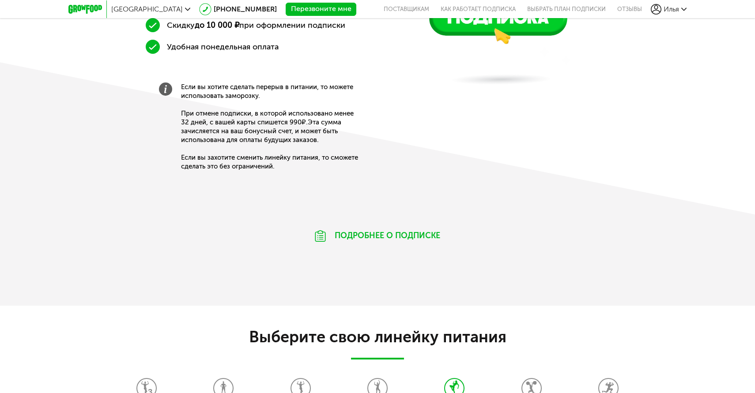
scroll to position [519, 0]
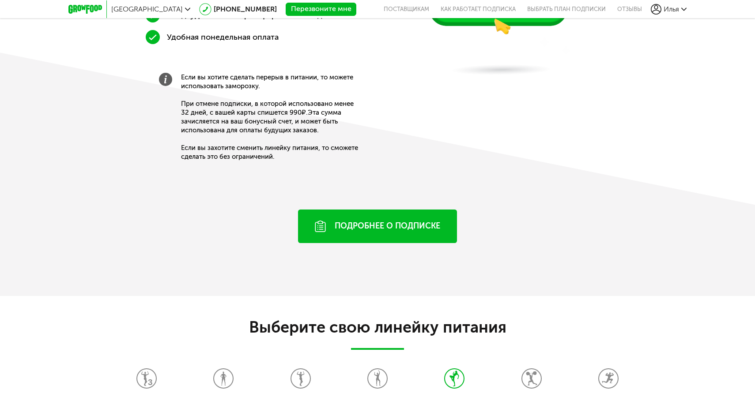
click at [364, 230] on div "Подробнее о подписке" at bounding box center [377, 227] width 159 height 34
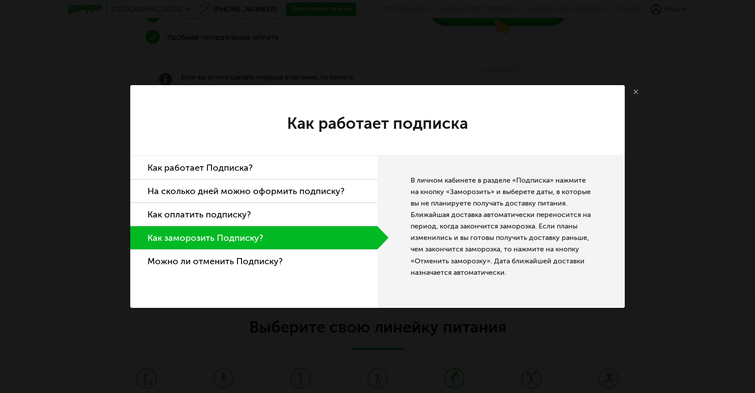
click at [258, 173] on li "Как работает Подписка?" at bounding box center [253, 167] width 247 height 23
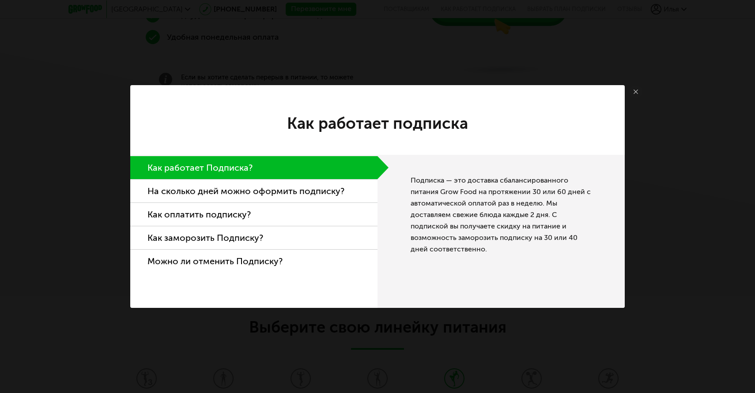
click at [250, 191] on li "На сколько дней можно оформить подписку?" at bounding box center [253, 191] width 247 height 23
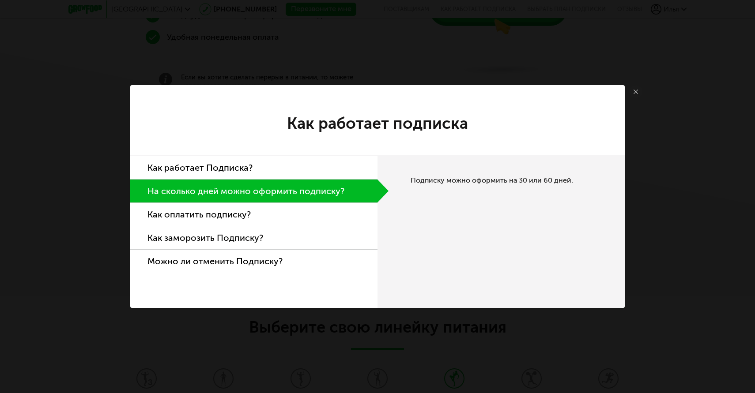
click at [244, 205] on li "Как оплатить подписку?" at bounding box center [253, 214] width 247 height 23
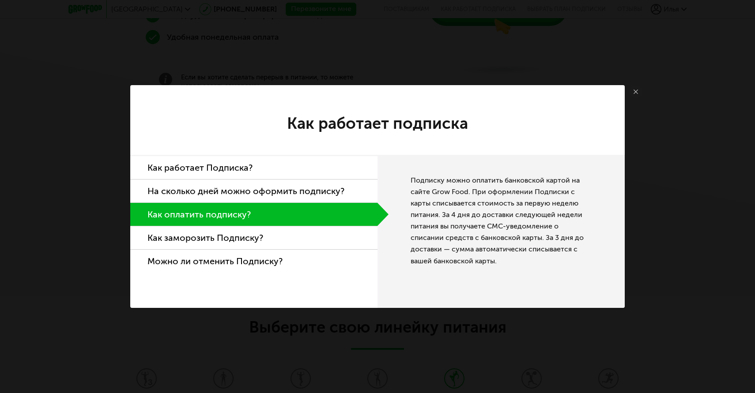
click at [230, 238] on li "Как заморозить Подписку?" at bounding box center [253, 237] width 247 height 23
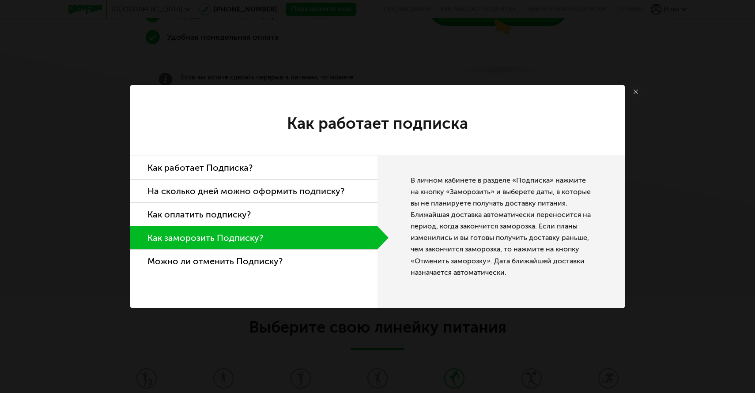
click at [226, 256] on li "Можно ли отменить Подписку?" at bounding box center [253, 261] width 247 height 23
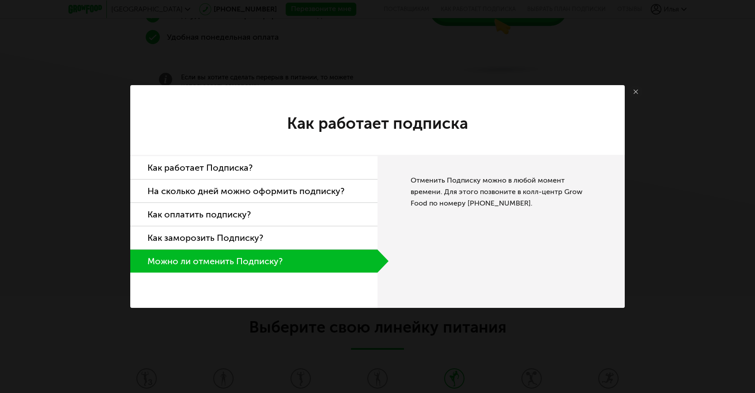
click at [632, 91] on link at bounding box center [635, 91] width 13 height 13
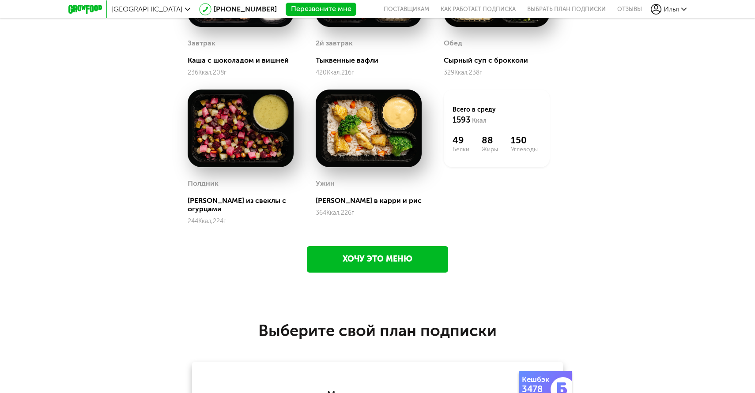
scroll to position [1146, 0]
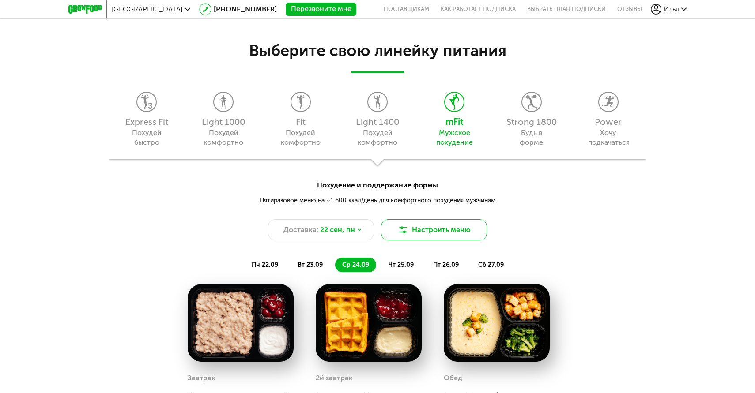
scroll to position [795, 0]
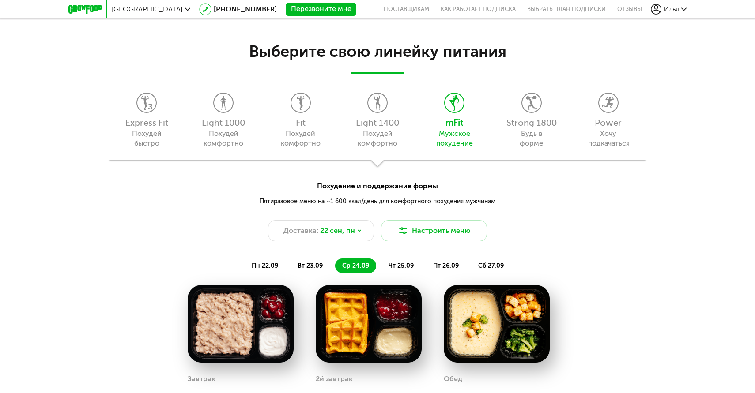
click at [321, 264] on span "вт 23.09" at bounding box center [309, 266] width 25 height 8
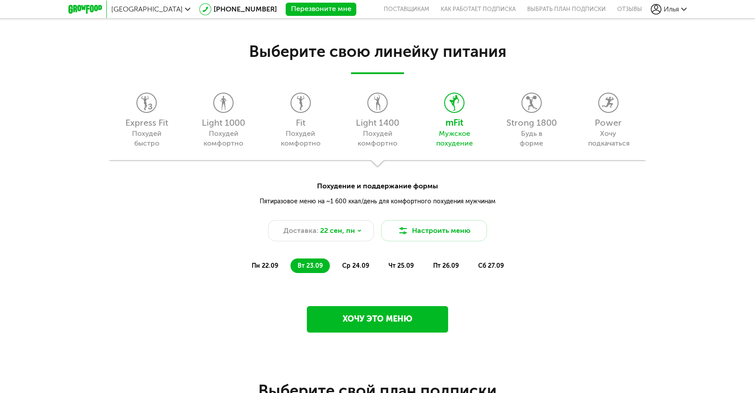
click at [358, 265] on span "ср 24.09" at bounding box center [355, 266] width 27 height 8
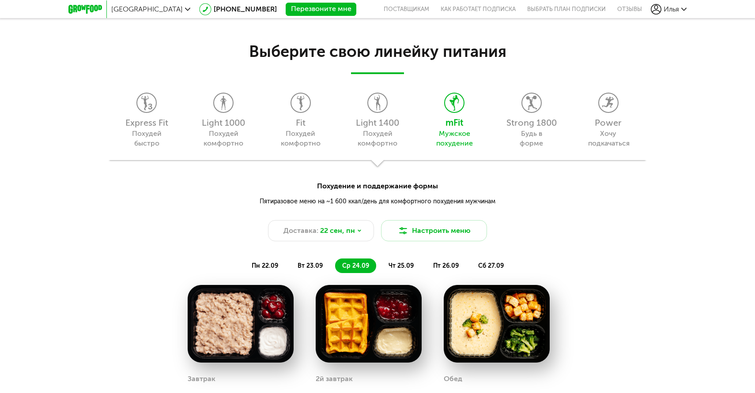
click at [391, 265] on span "чт 25.09" at bounding box center [400, 266] width 25 height 8
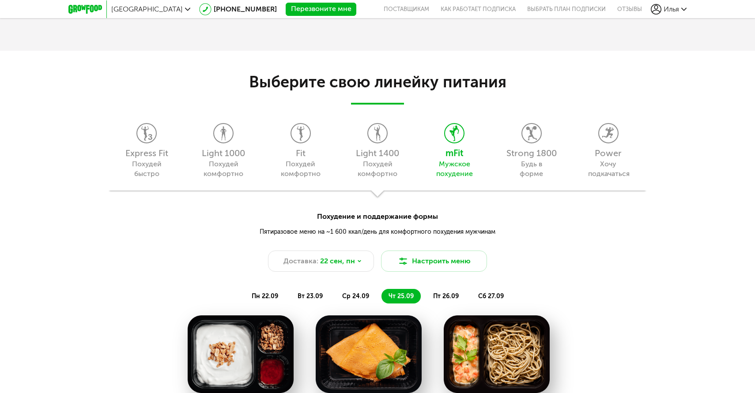
scroll to position [765, 0]
click at [543, 174] on div "Будь в форме" at bounding box center [531, 168] width 40 height 19
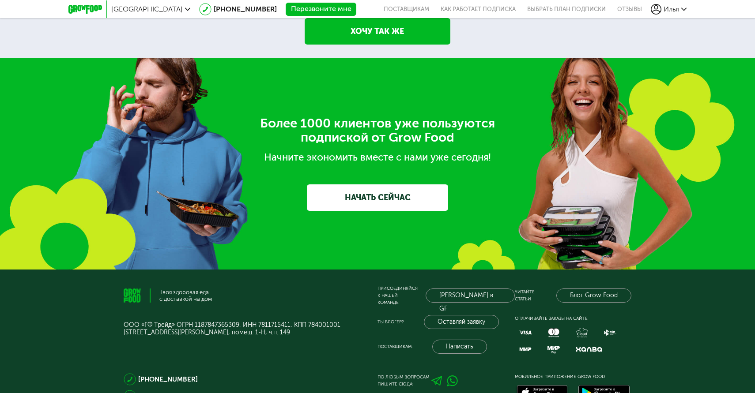
scroll to position [1744, 0]
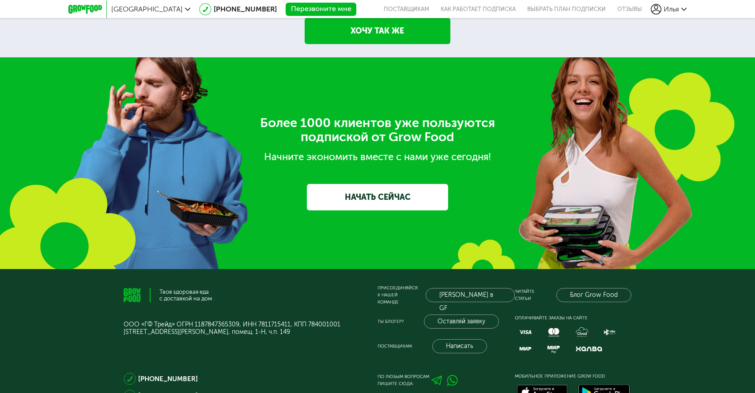
click at [394, 318] on div "Ты блогер?" at bounding box center [390, 321] width 26 height 7
click at [384, 318] on div "Ты блогер?" at bounding box center [390, 321] width 26 height 7
click at [357, 321] on p "ООО «ГФ Трейд» ОГРН 1187847365309, ИНН 7811715411, КПП 784001001 [STREET_ADDRES…" at bounding box center [251, 328] width 254 height 15
click at [299, 321] on p "ООО «ГФ Трейд» ОГРН 1187847365309, ИНН 7811715411, КПП 784001001 [STREET_ADDRES…" at bounding box center [251, 328] width 254 height 15
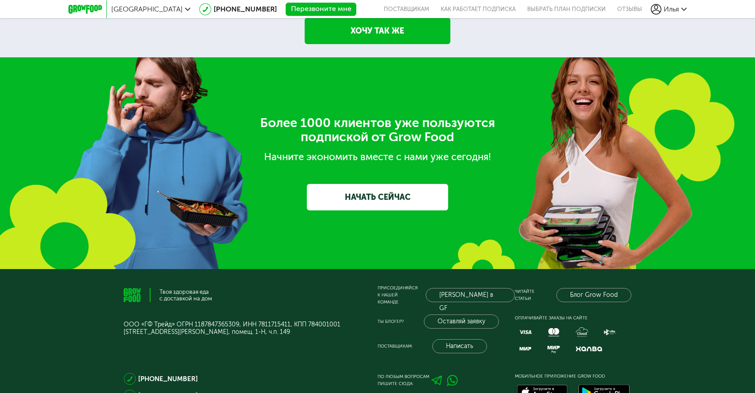
click at [302, 323] on p "ООО «ГФ Трейд» ОГРН 1187847365309, ИНН 7811715411, КПП 784001001 [STREET_ADDRES…" at bounding box center [251, 328] width 254 height 15
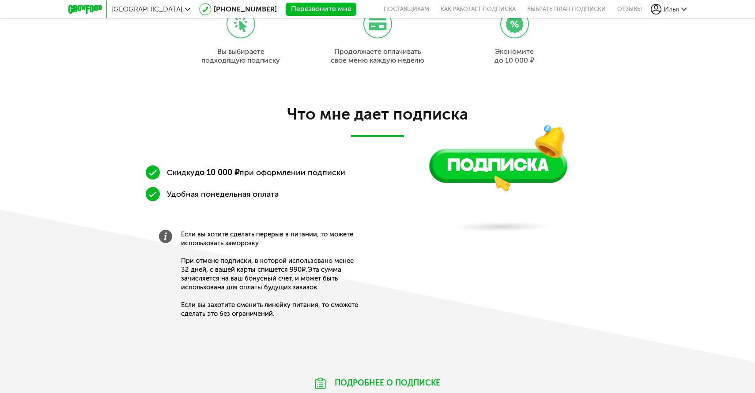
scroll to position [346, 0]
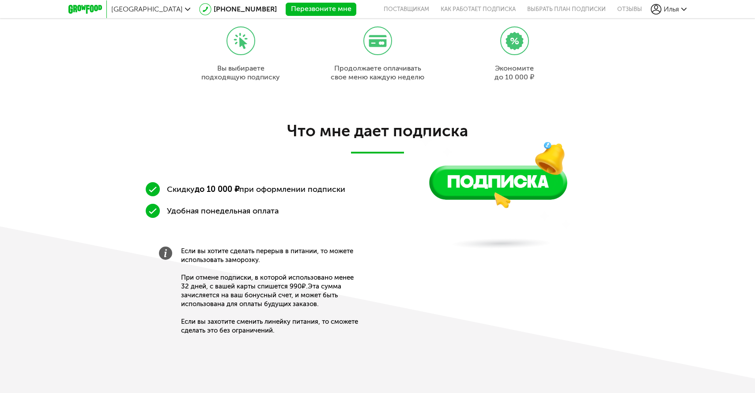
click at [509, 195] on img at bounding box center [514, 193] width 190 height 119
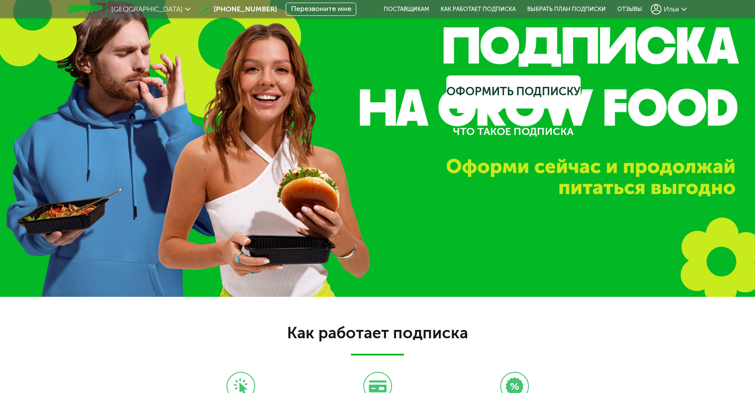
scroll to position [0, 0]
